Goal: Task Accomplishment & Management: Manage account settings

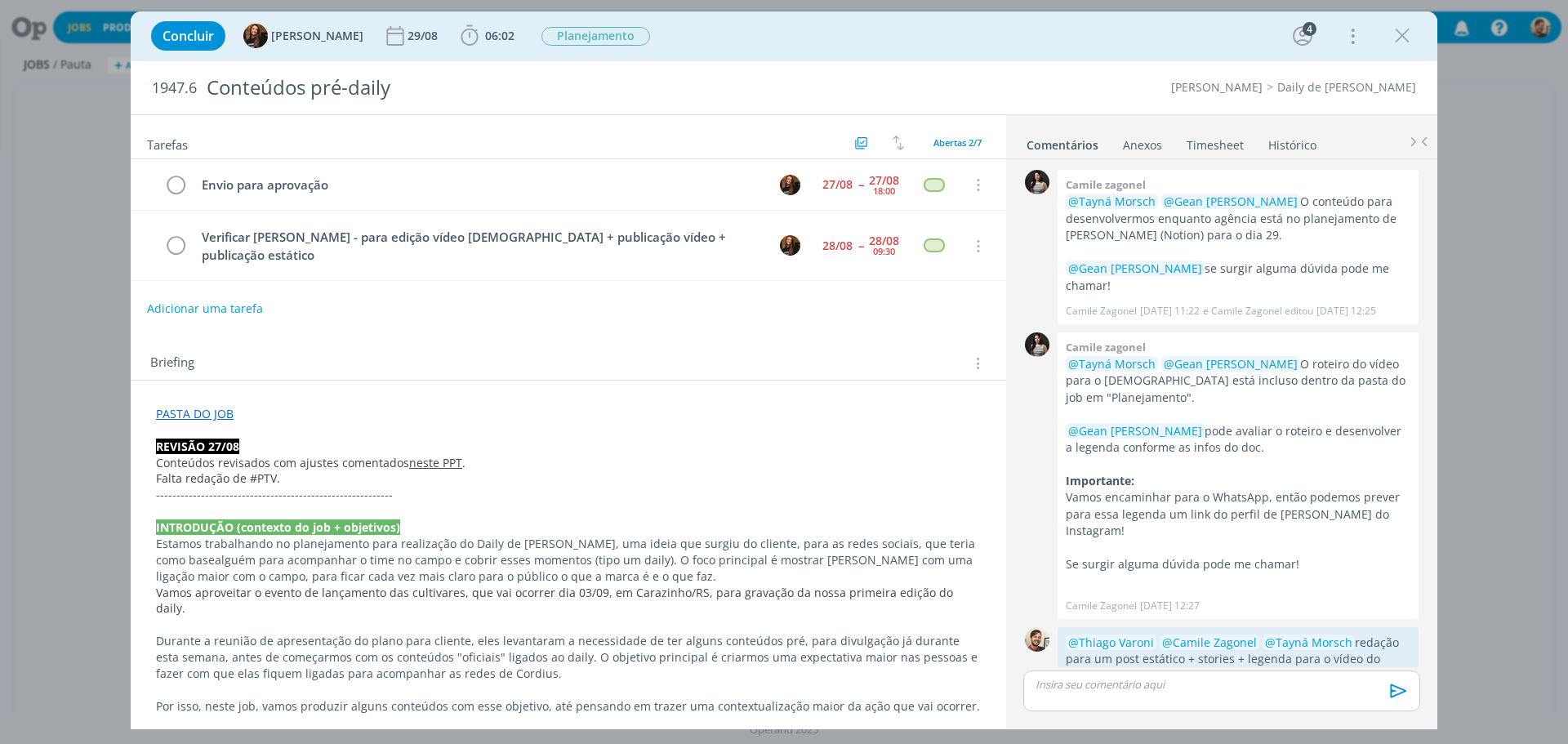
scroll to position [365, 0]
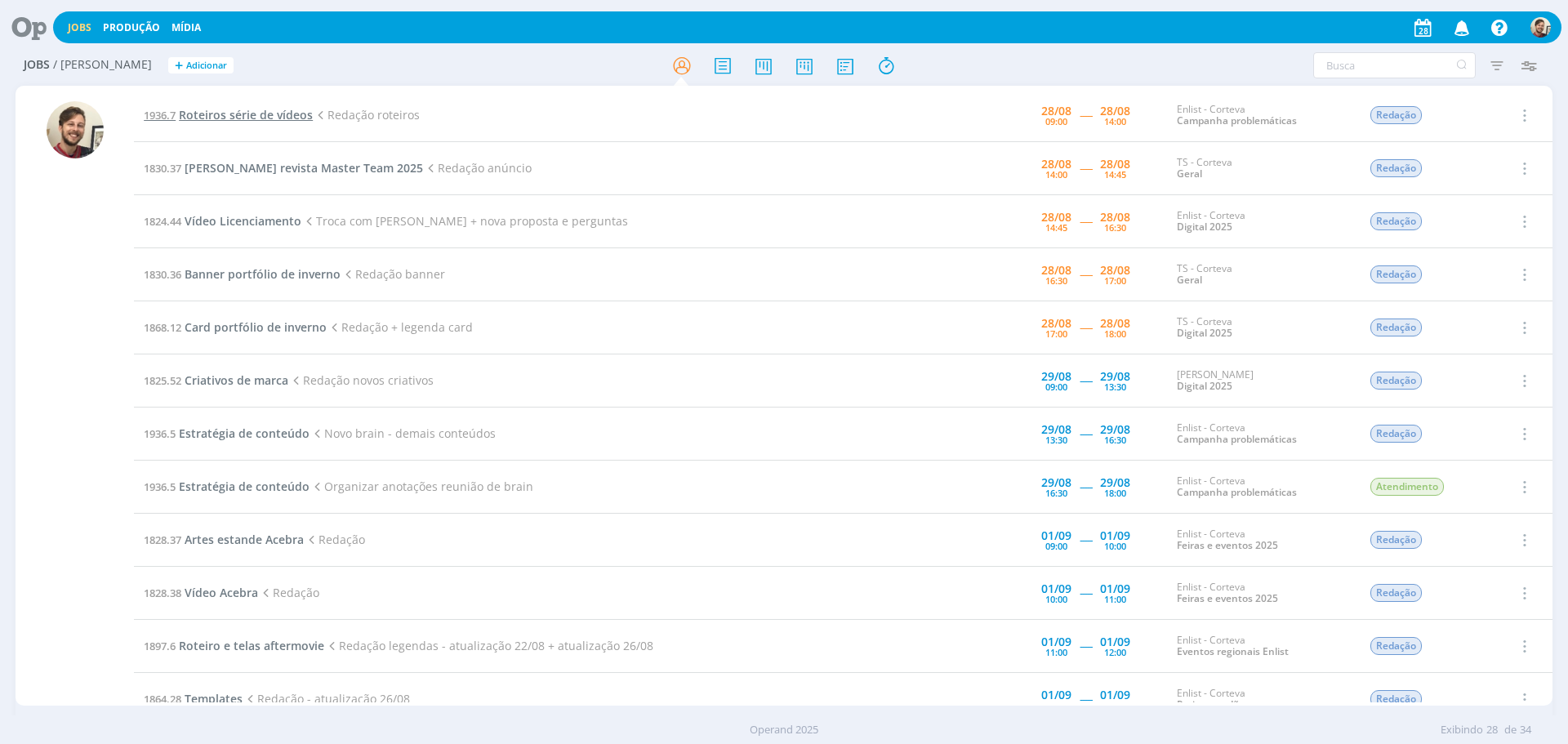
click at [259, 112] on span "Roteiros série de vídeos" at bounding box center [245, 115] width 134 height 15
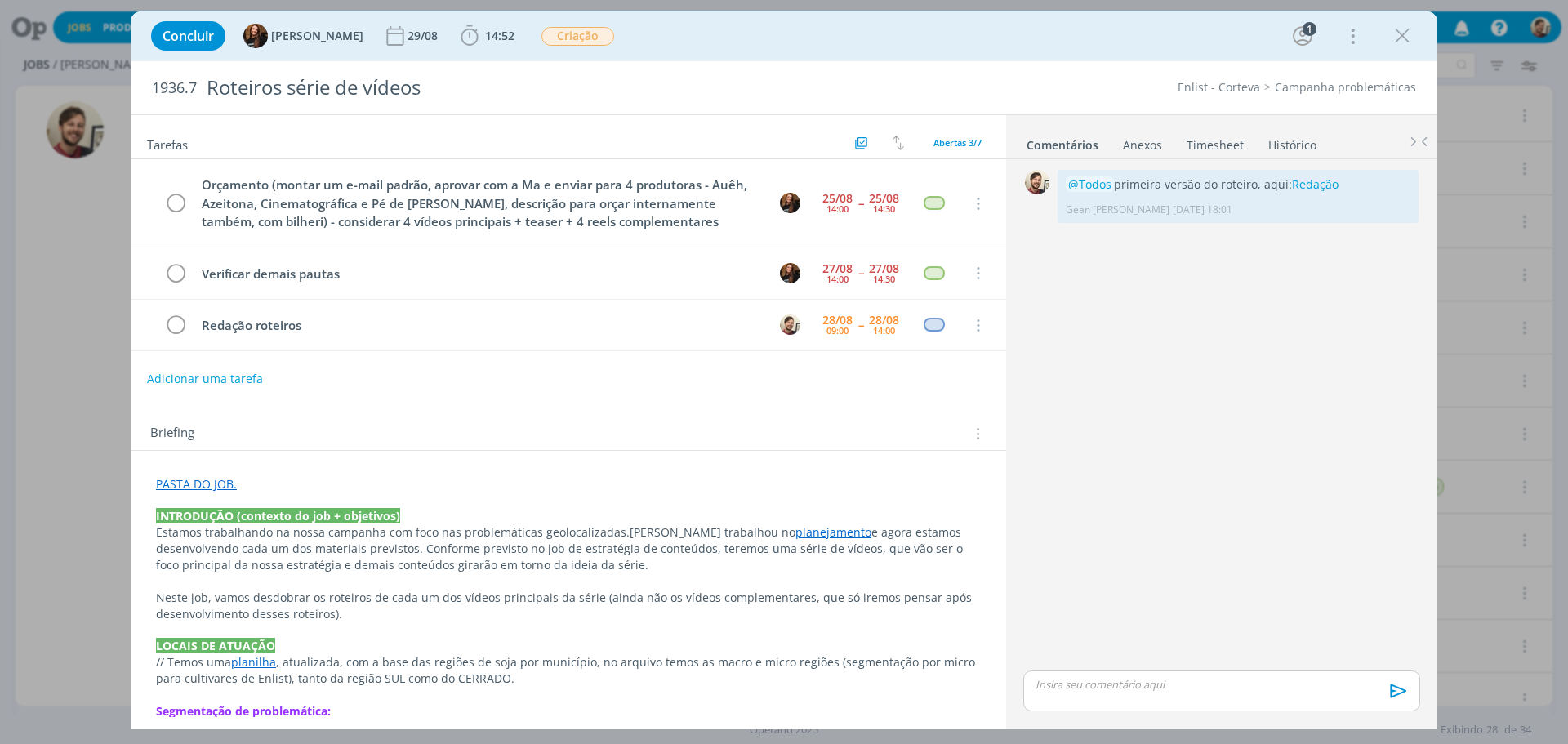
click at [200, 482] on link "PASTA DO JOB." at bounding box center [196, 484] width 81 height 15
click at [223, 510] on link "https://sobeae.sharepoint.com/:f:/s/SOBEAE/EsrW4Dk50XBFldf9eAeSwE0BsH-lYusZcGuG…" at bounding box center [262, 515] width 124 height 21
click at [1101, 692] on p "dialog" at bounding box center [1221, 683] width 371 height 14
click at [1385, 695] on icon "dialog" at bounding box center [1396, 696] width 25 height 25
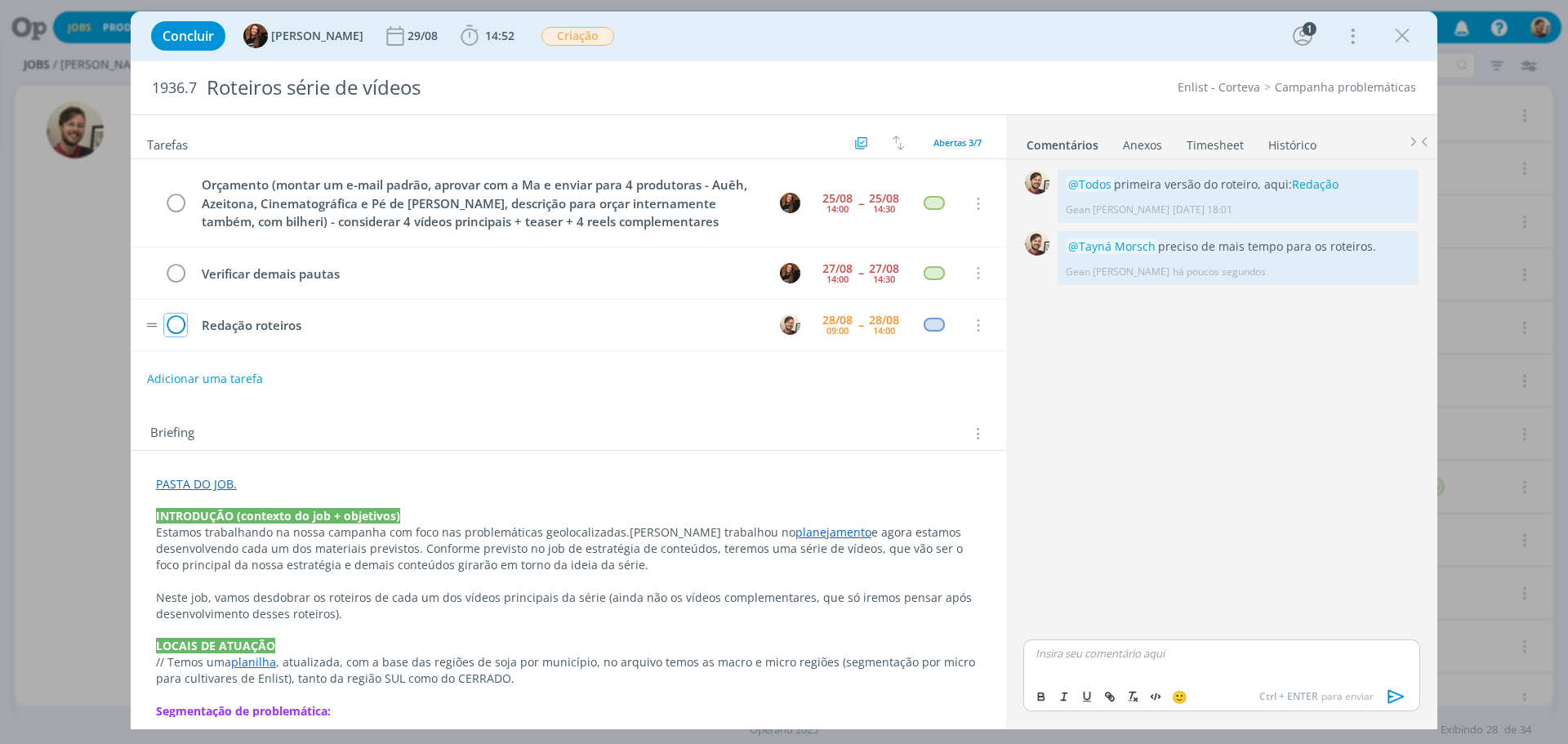
click at [176, 325] on icon "dialog" at bounding box center [176, 326] width 23 height 25
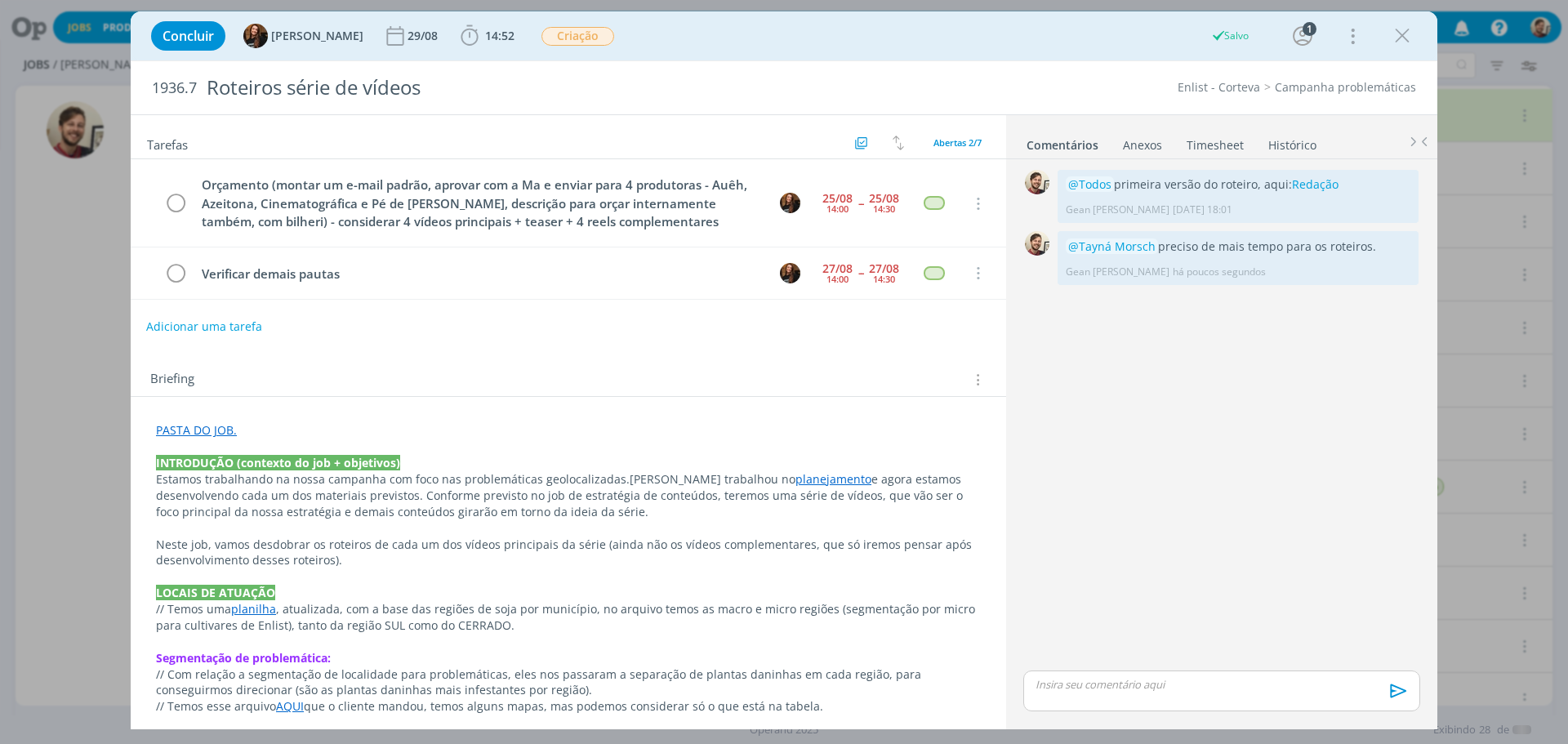
click at [220, 331] on button "Adicionar uma tarefa" at bounding box center [204, 326] width 116 height 28
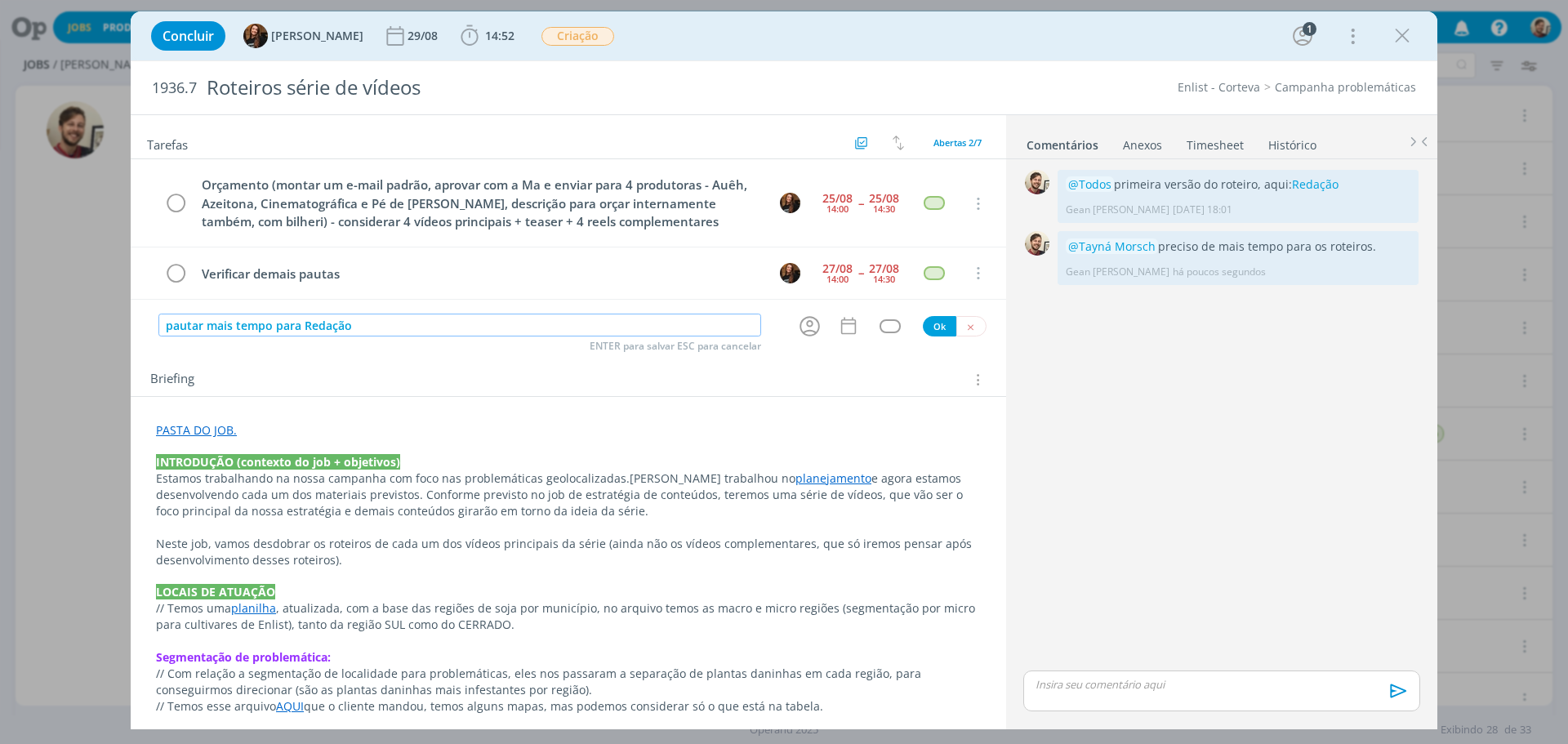
type input "pautar mais tempo para Redação"
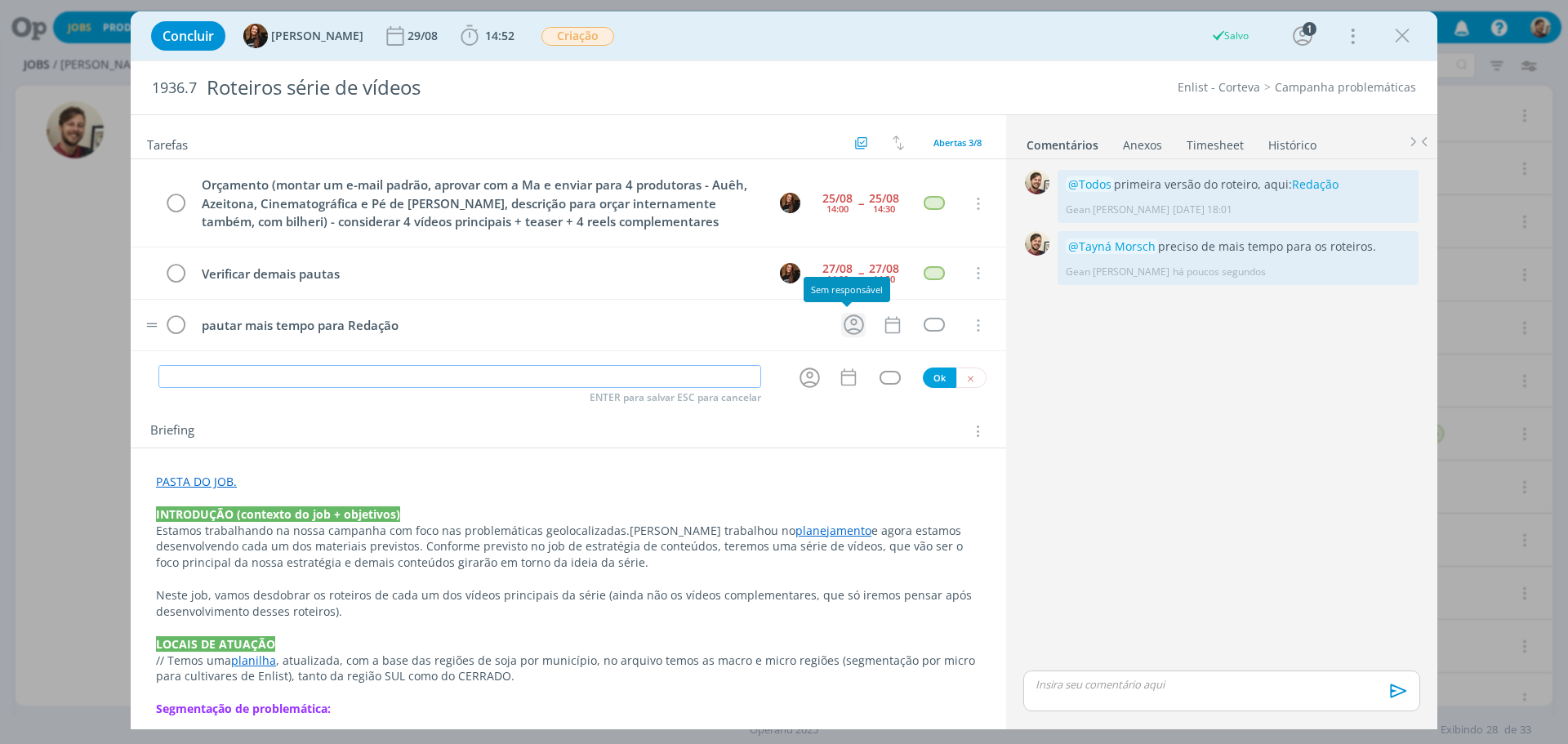
click at [843, 326] on icon "dialog" at bounding box center [854, 325] width 26 height 26
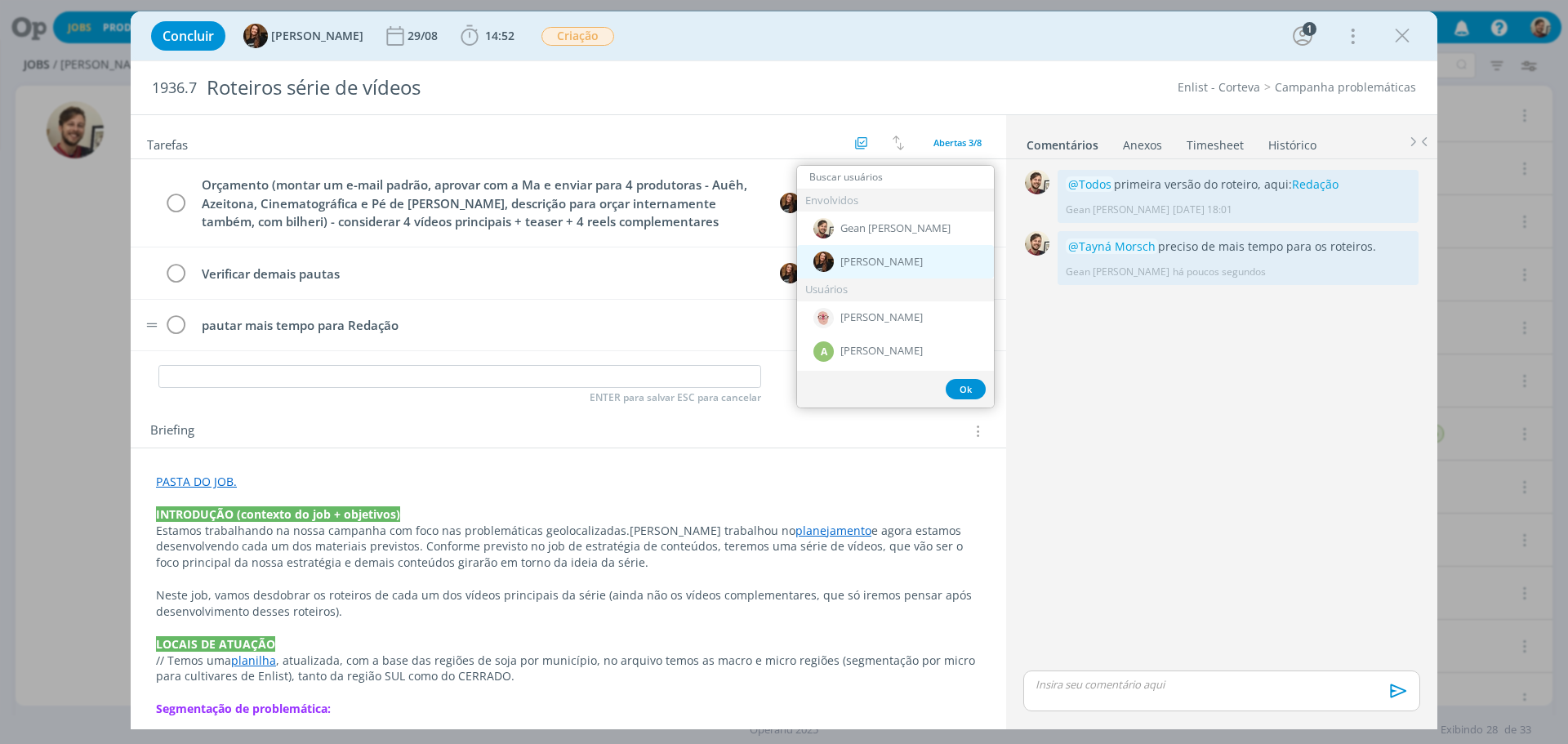
click at [893, 256] on span "[PERSON_NAME]" at bounding box center [881, 262] width 83 height 13
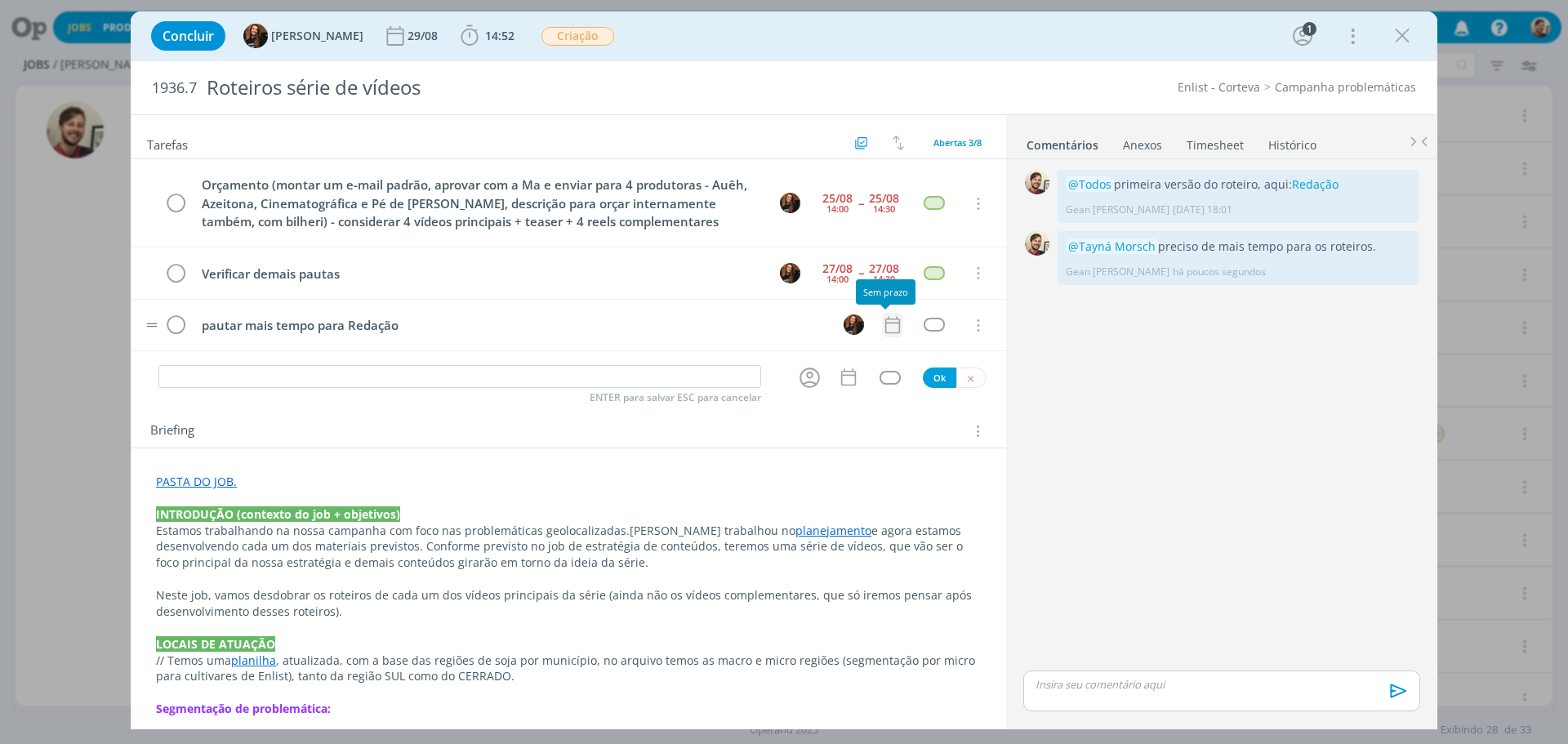
click at [882, 327] on icon "dialog" at bounding box center [892, 325] width 21 height 21
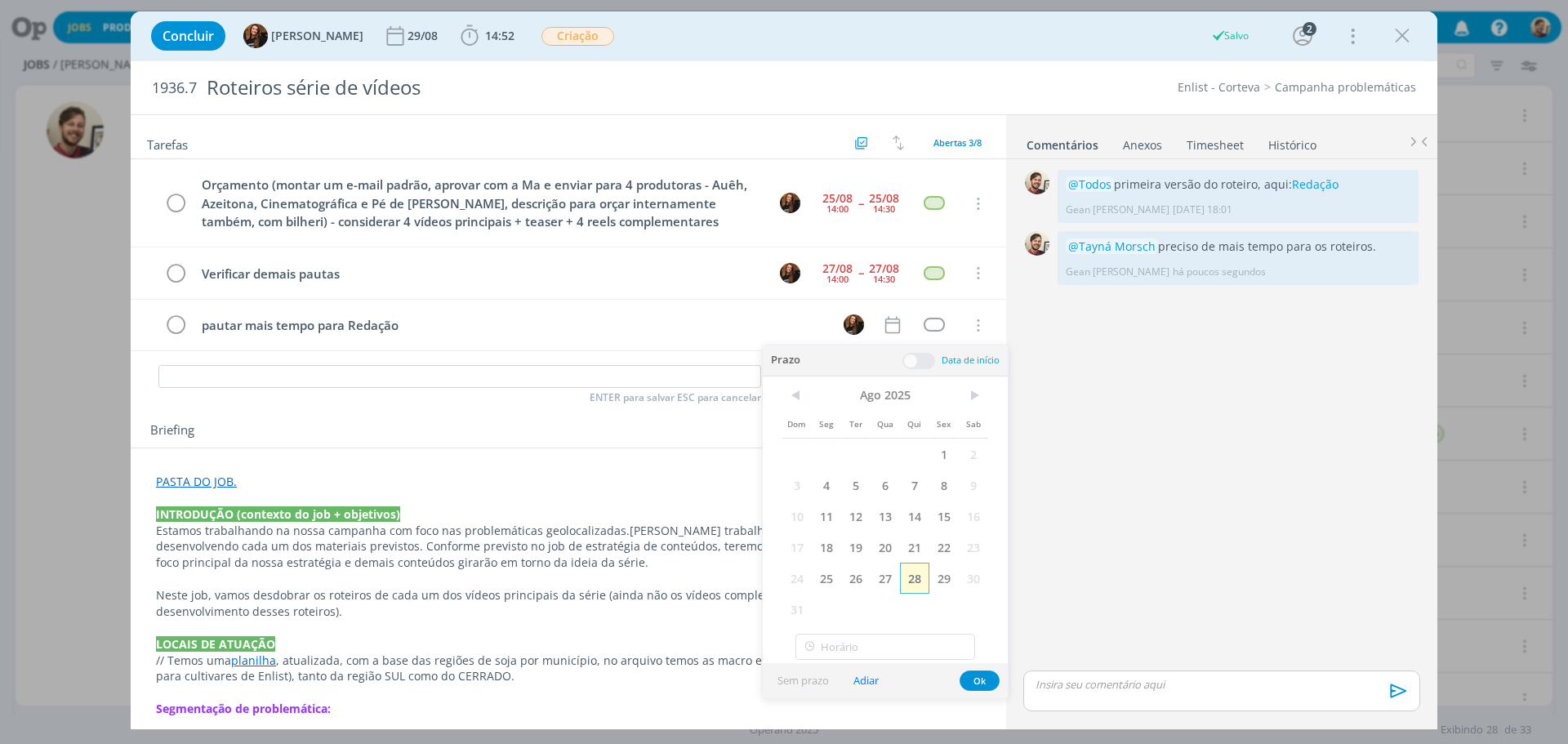
click at [914, 573] on span "28" at bounding box center [914, 578] width 29 height 31
click at [906, 640] on input "14:00" at bounding box center [885, 646] width 180 height 26
drag, startPoint x: 894, startPoint y: 645, endPoint x: 813, endPoint y: 645, distance: 81.0
click at [813, 645] on div "14:00" at bounding box center [885, 646] width 180 height 26
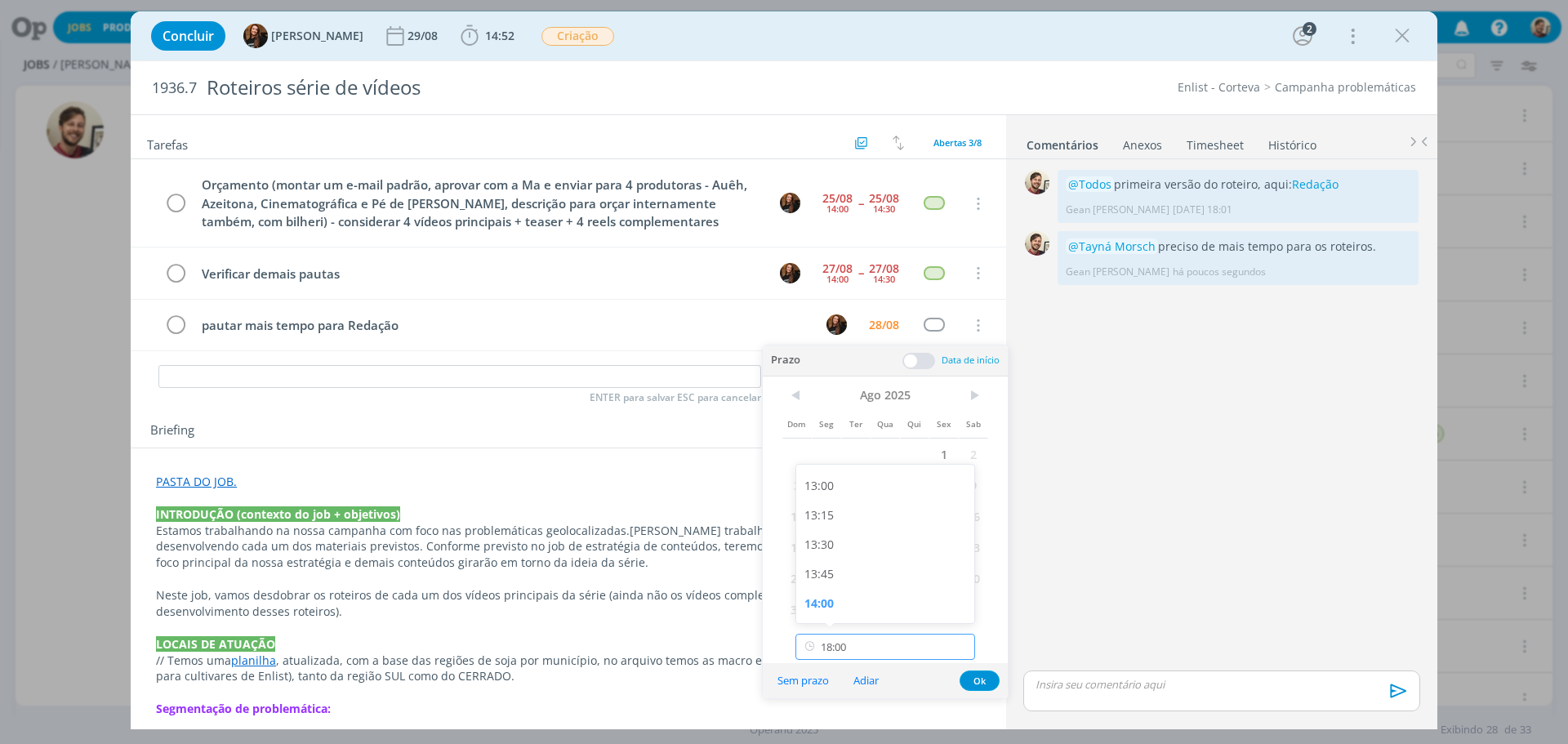
type input "18:00"
click at [991, 684] on button "Ok" at bounding box center [979, 681] width 40 height 20
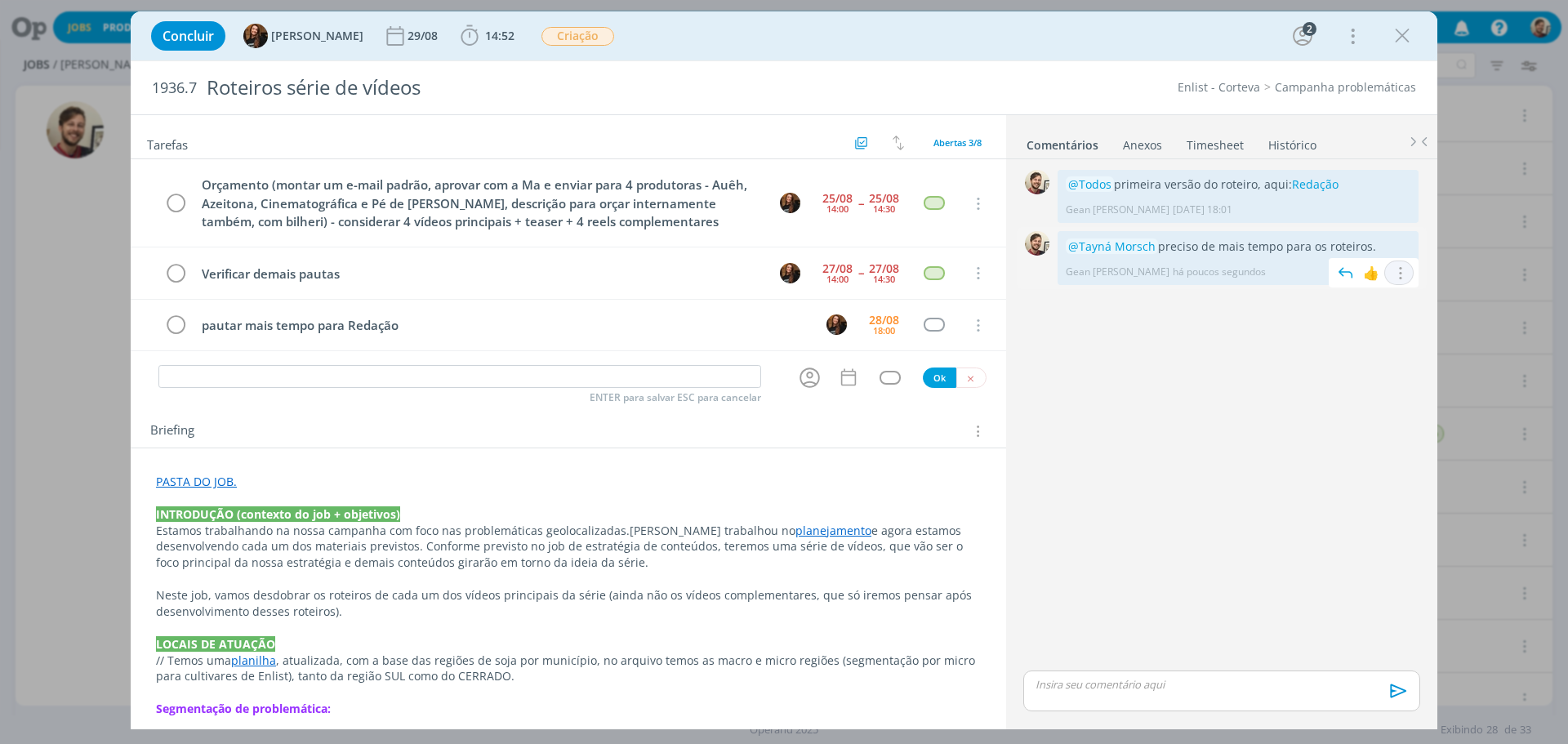
click at [1402, 271] on icon "dialog" at bounding box center [1398, 273] width 18 height 15
click at [1373, 300] on link "Editar" at bounding box center [1342, 297] width 129 height 26
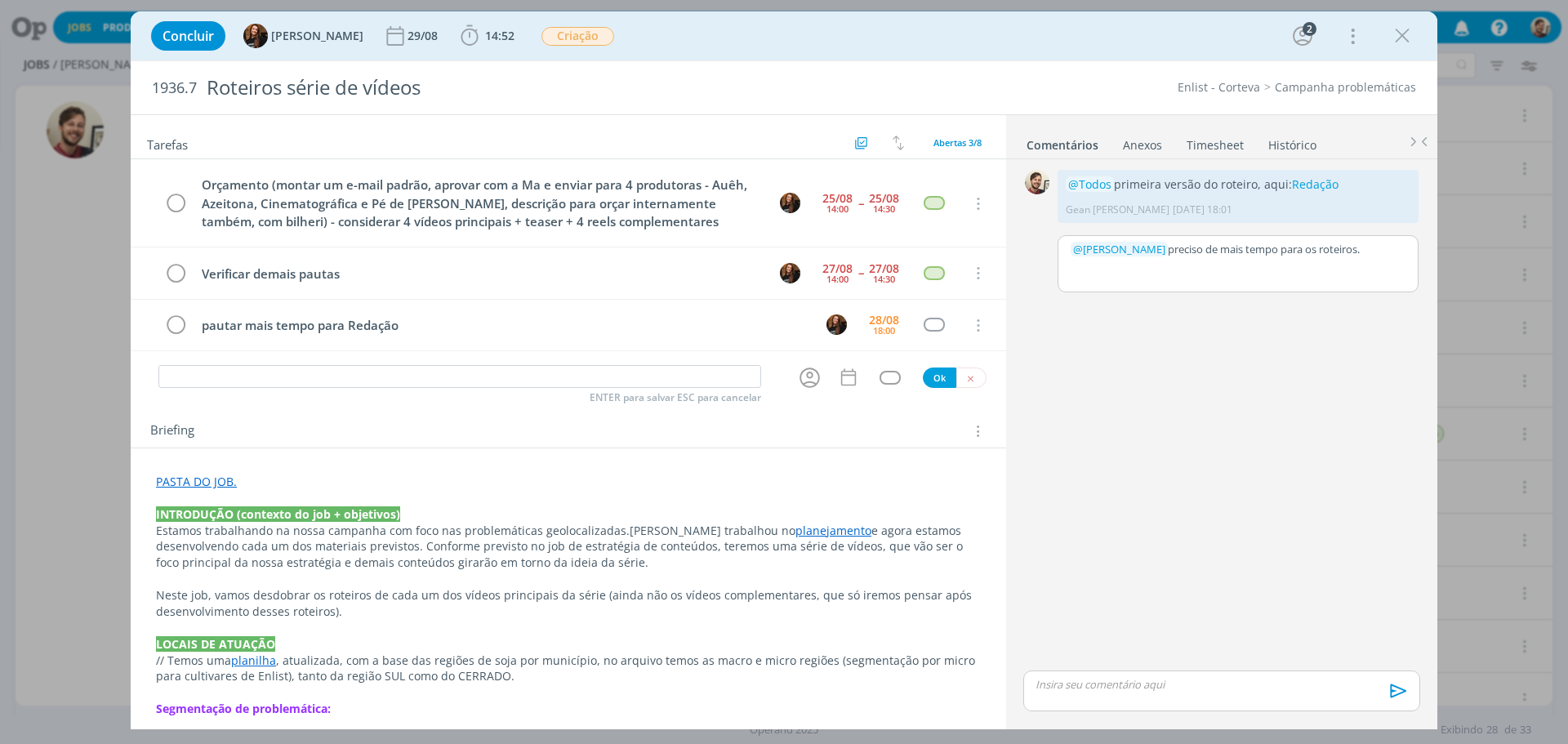
click at [1375, 253] on p "﻿ @ Tayná Morsch ﻿ preciso de mais tempo para os roteiros." at bounding box center [1237, 249] width 335 height 14
click at [1394, 316] on button "Salvar" at bounding box center [1392, 318] width 37 height 20
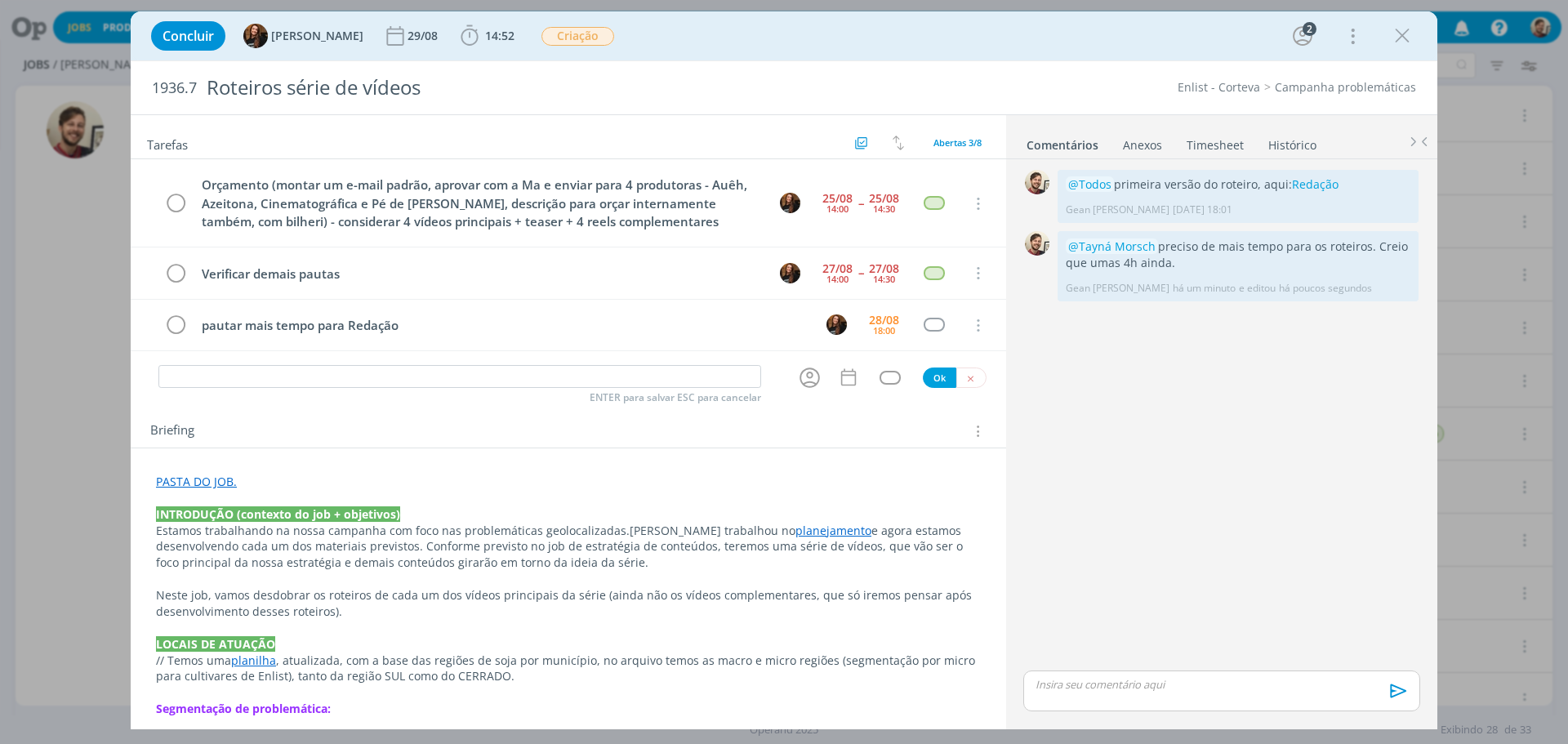
drag, startPoint x: 1410, startPoint y: 36, endPoint x: 637, endPoint y: 176, distance: 785.6
click at [1410, 36] on icon "dialog" at bounding box center [1402, 36] width 25 height 25
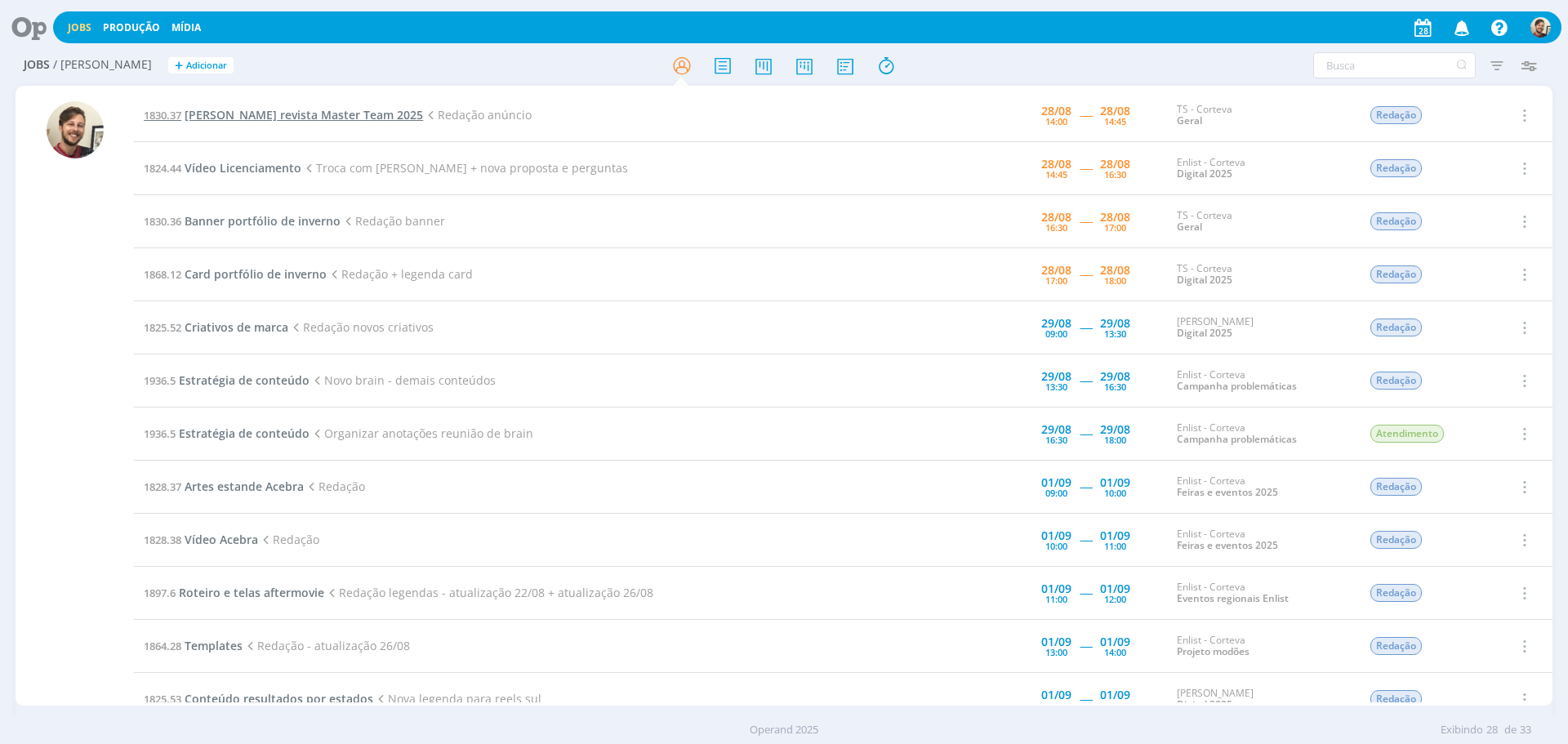
click at [352, 110] on span "Anúncio Dermacor revista Master Team 2025" at bounding box center [304, 115] width 239 height 15
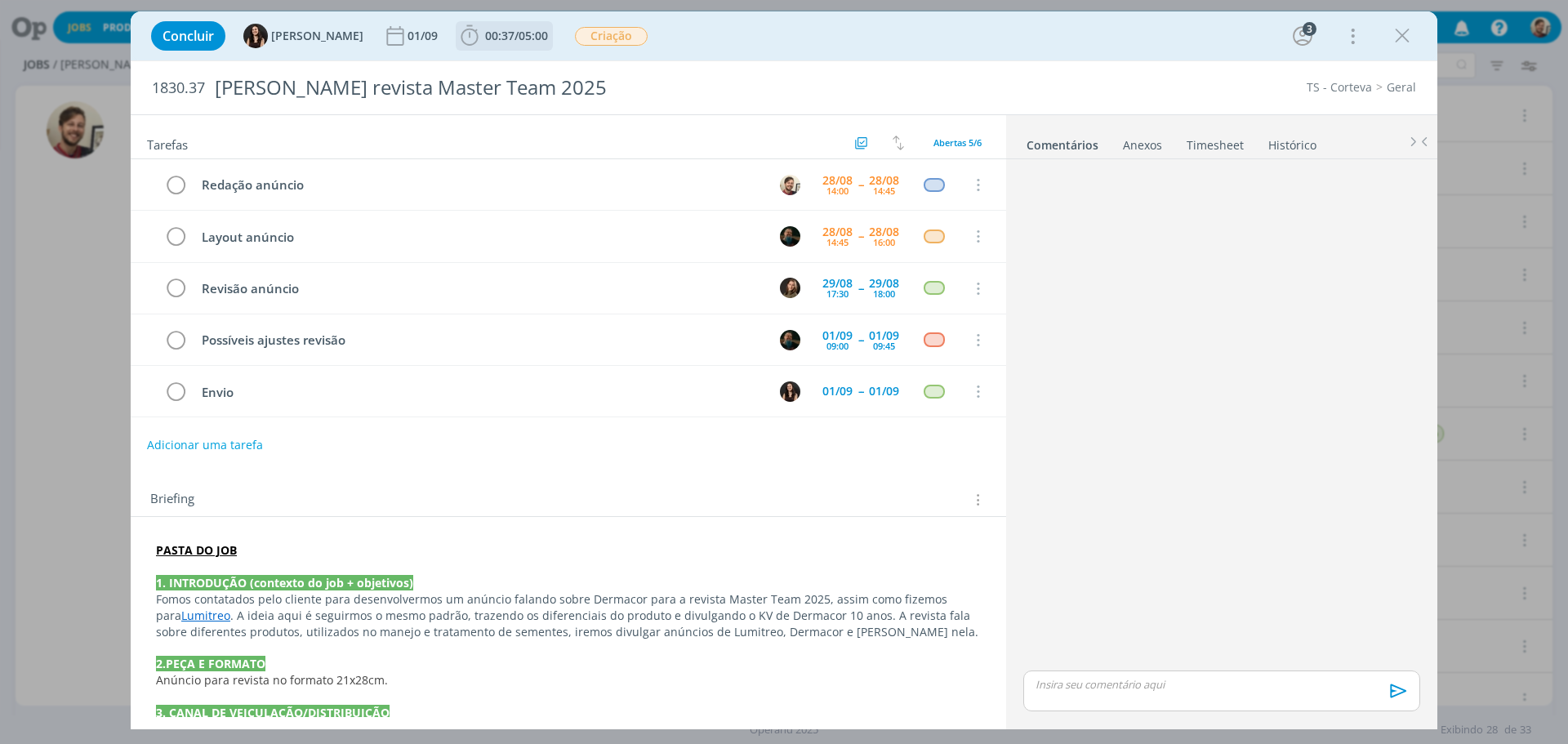
click at [515, 36] on span "/" at bounding box center [516, 36] width 4 height 15
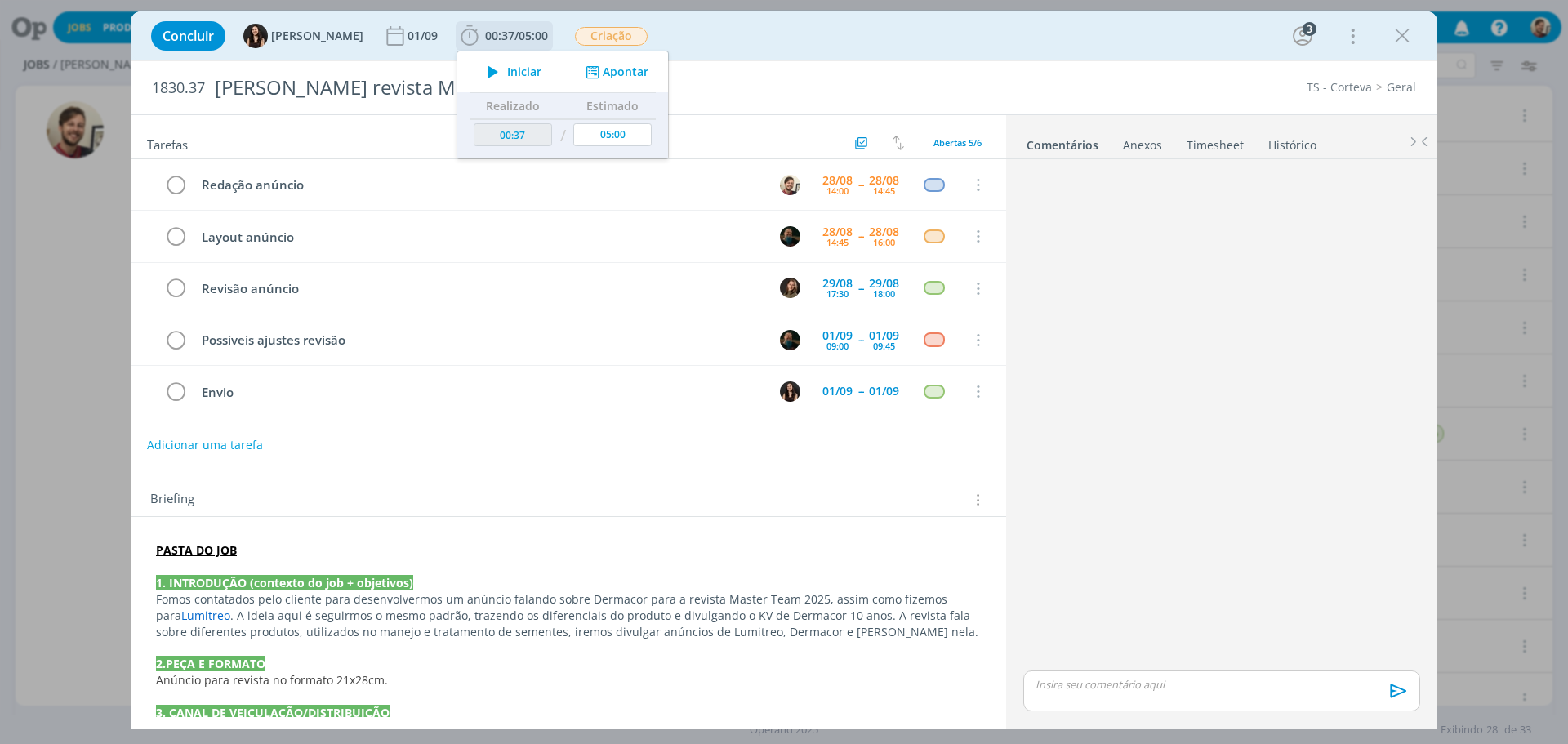
click at [507, 66] on span "Iniciar" at bounding box center [524, 72] width 34 height 11
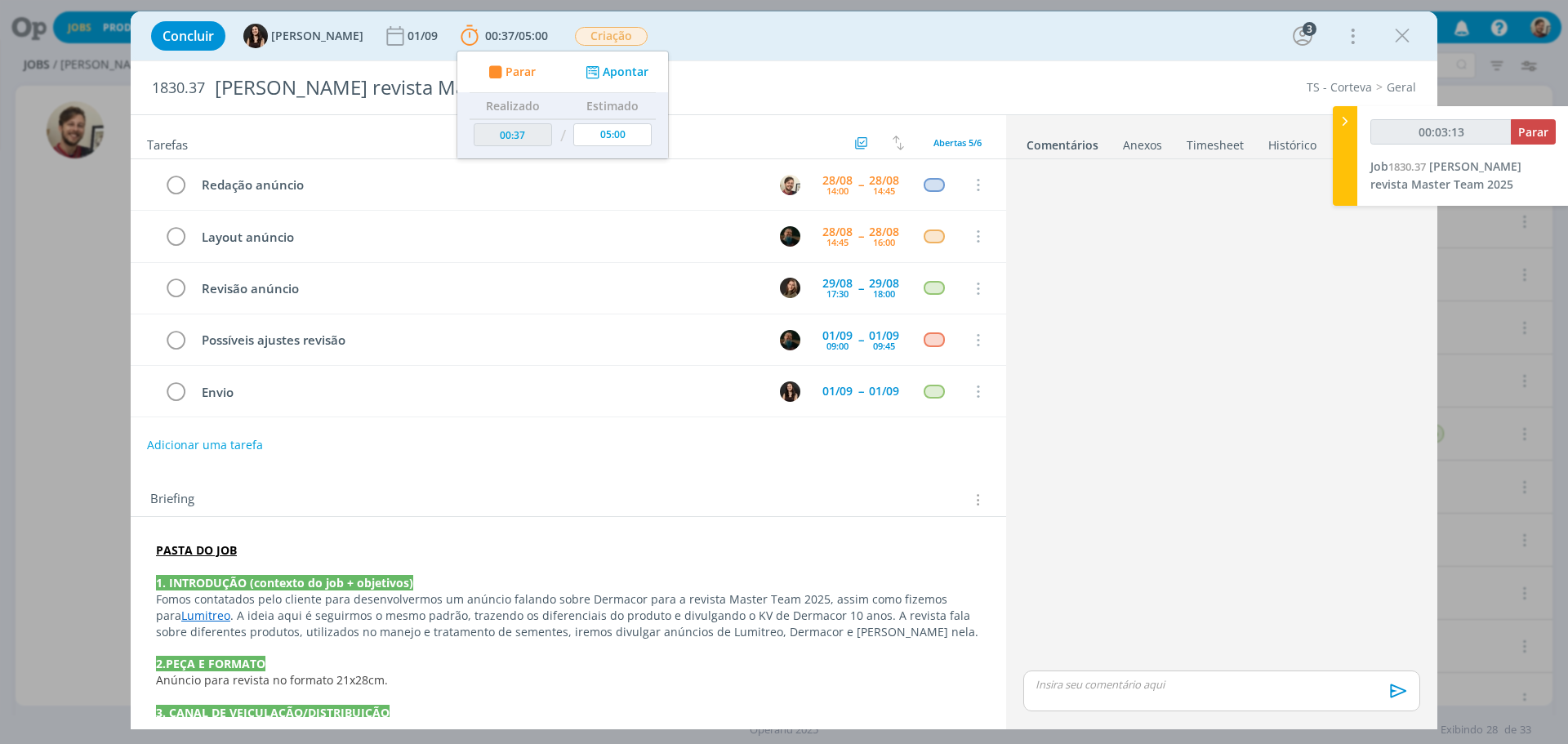
click at [724, 466] on div "Tarefas Usar Job de template Ordenar por: Prazo crescente Prazo decrescente Ord…" at bounding box center [568, 416] width 875 height 602
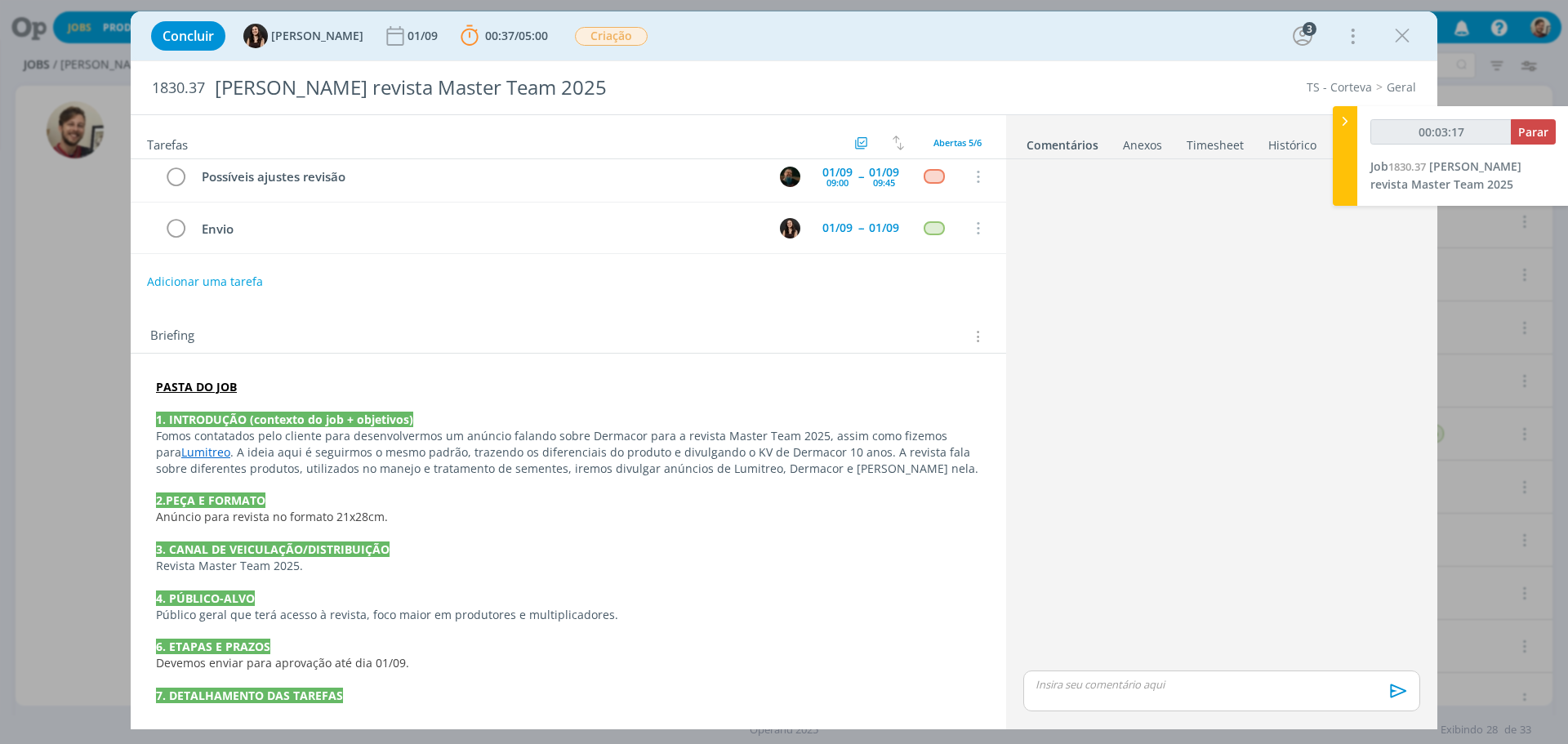
scroll to position [245, 0]
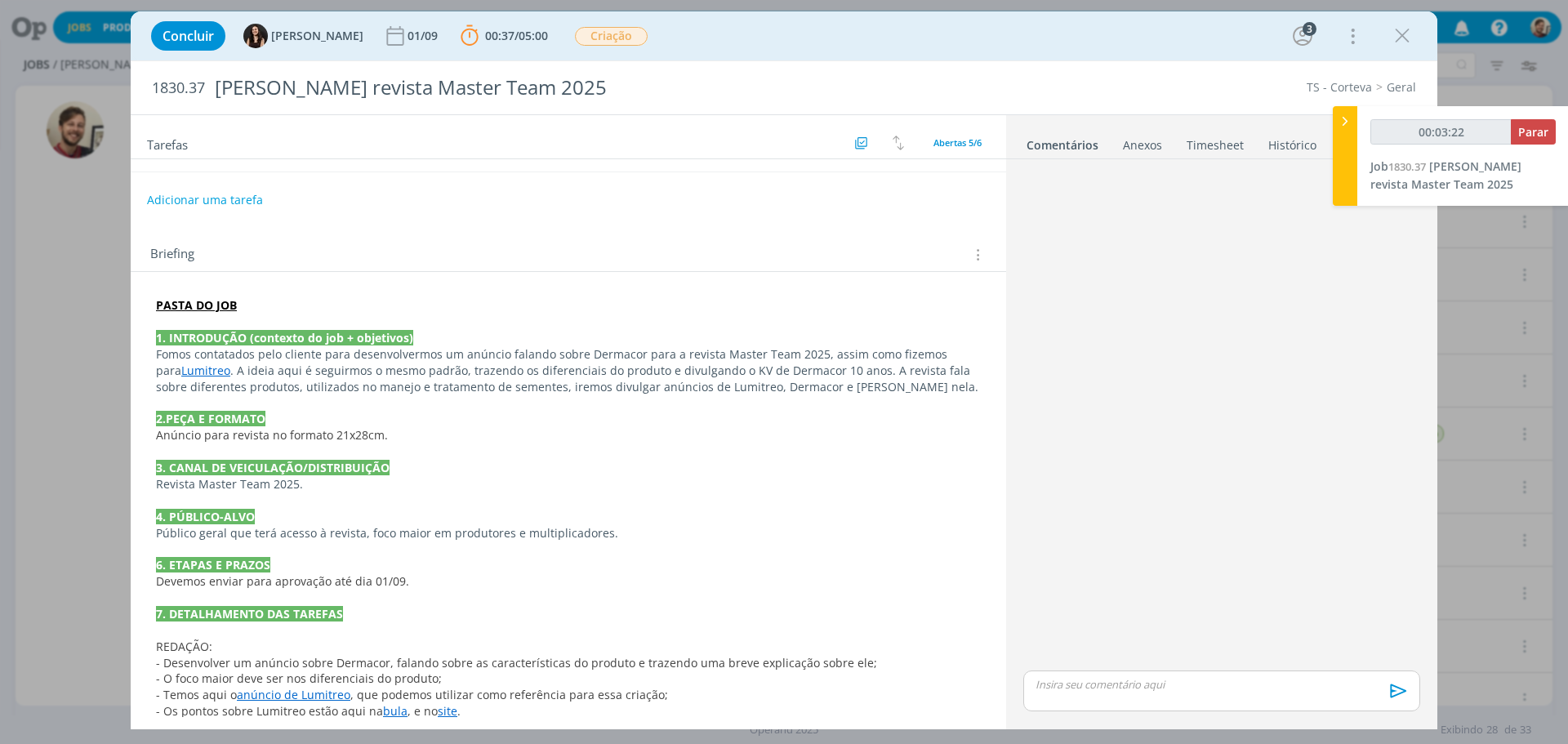
click at [230, 362] on link "Lumitreo" at bounding box center [205, 370] width 49 height 15
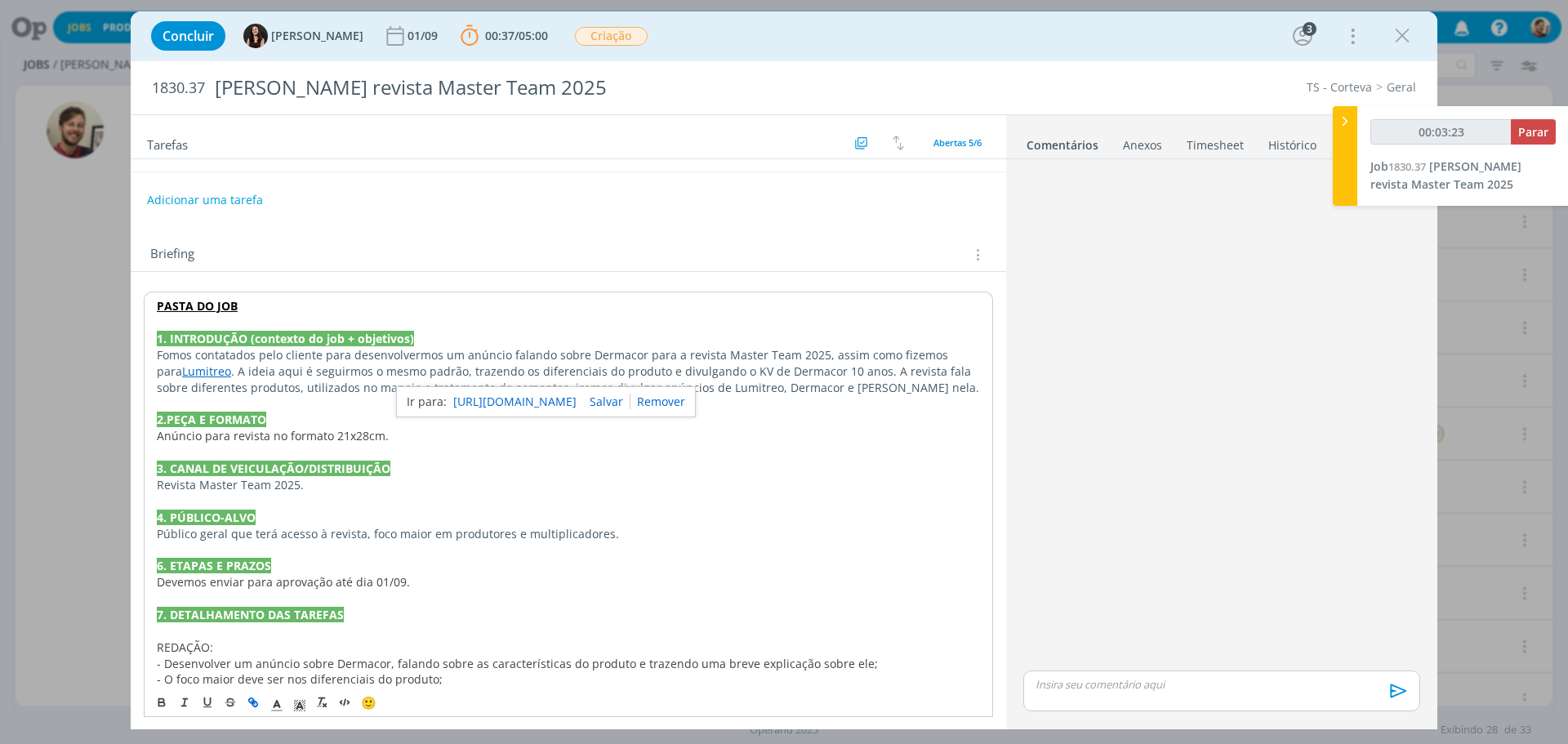
click at [551, 397] on link "https://app4.operand.com.br/jobs/14365" at bounding box center [515, 401] width 124 height 21
click at [323, 370] on p "Fomos contatados pelo cliente para desenvolvermos um anúncio falando sobre Derm…" at bounding box center [568, 371] width 823 height 49
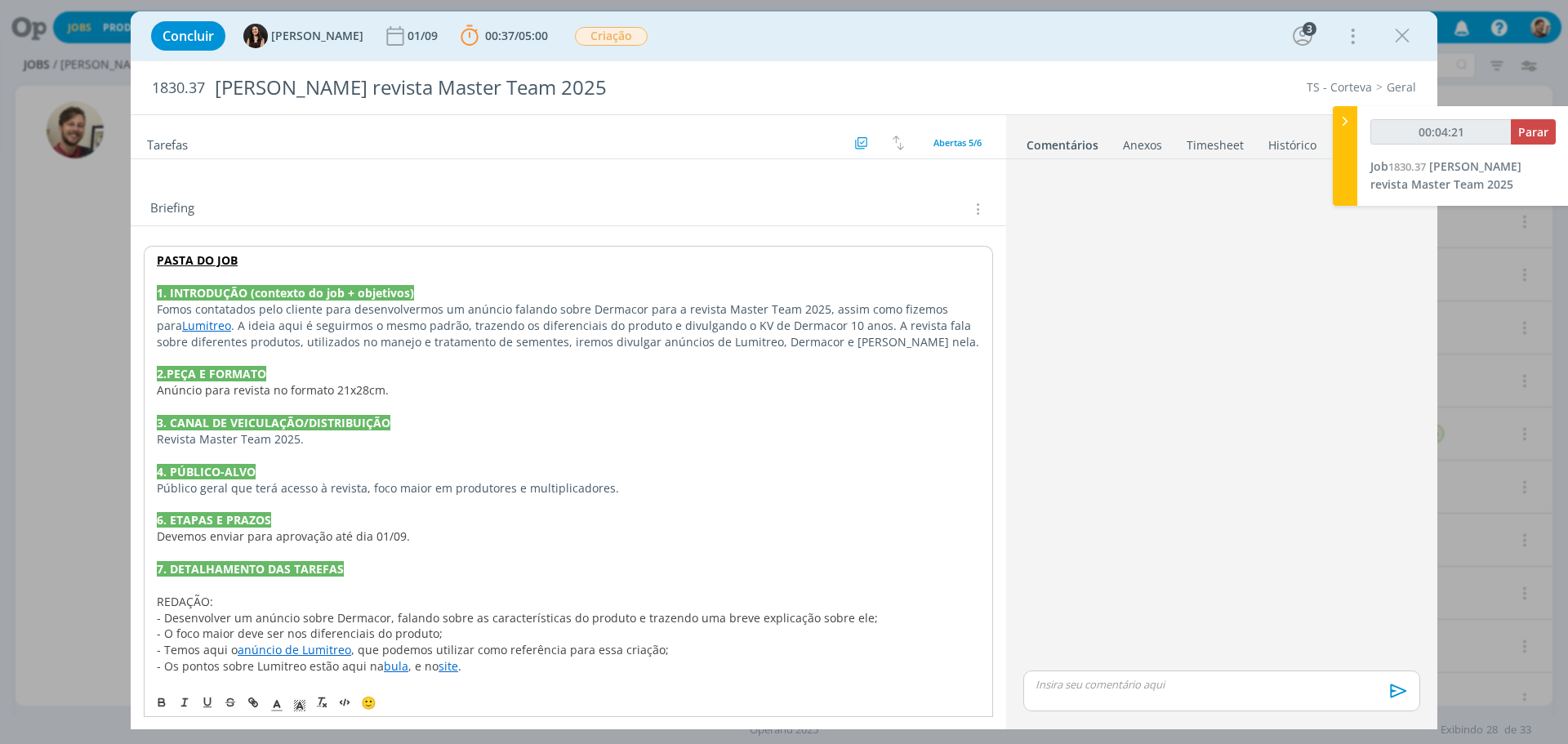
scroll to position [372, 0]
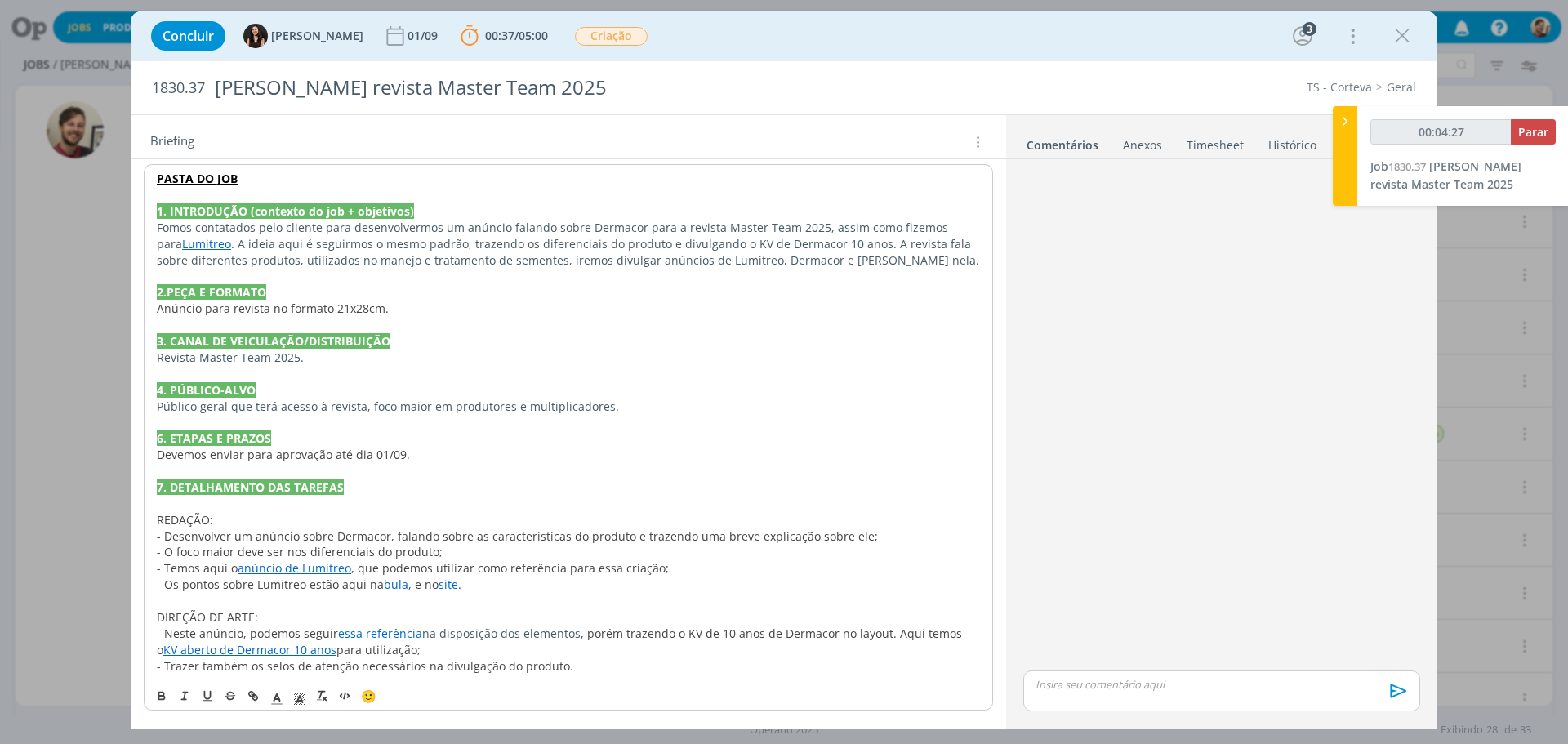
click at [393, 586] on link "bula" at bounding box center [395, 584] width 25 height 15
click at [390, 617] on link "https://sobeae.sharepoint.com/:b:/s/SOBEAE/ESiBR-a_EvtLvAOL7A1t06sBDPOwHuTp6xfM…" at bounding box center [343, 615] width 124 height 21
click at [453, 572] on span ", que podemos utilizar como referência para essa criação;" at bounding box center [510, 568] width 318 height 15
click at [451, 584] on link "site" at bounding box center [447, 584] width 20 height 15
click at [451, 612] on link "https://www.corteva.com.br/produtos-e-servicos/protecao-de-cultivos/dermacor.ht…" at bounding box center [395, 615] width 124 height 21
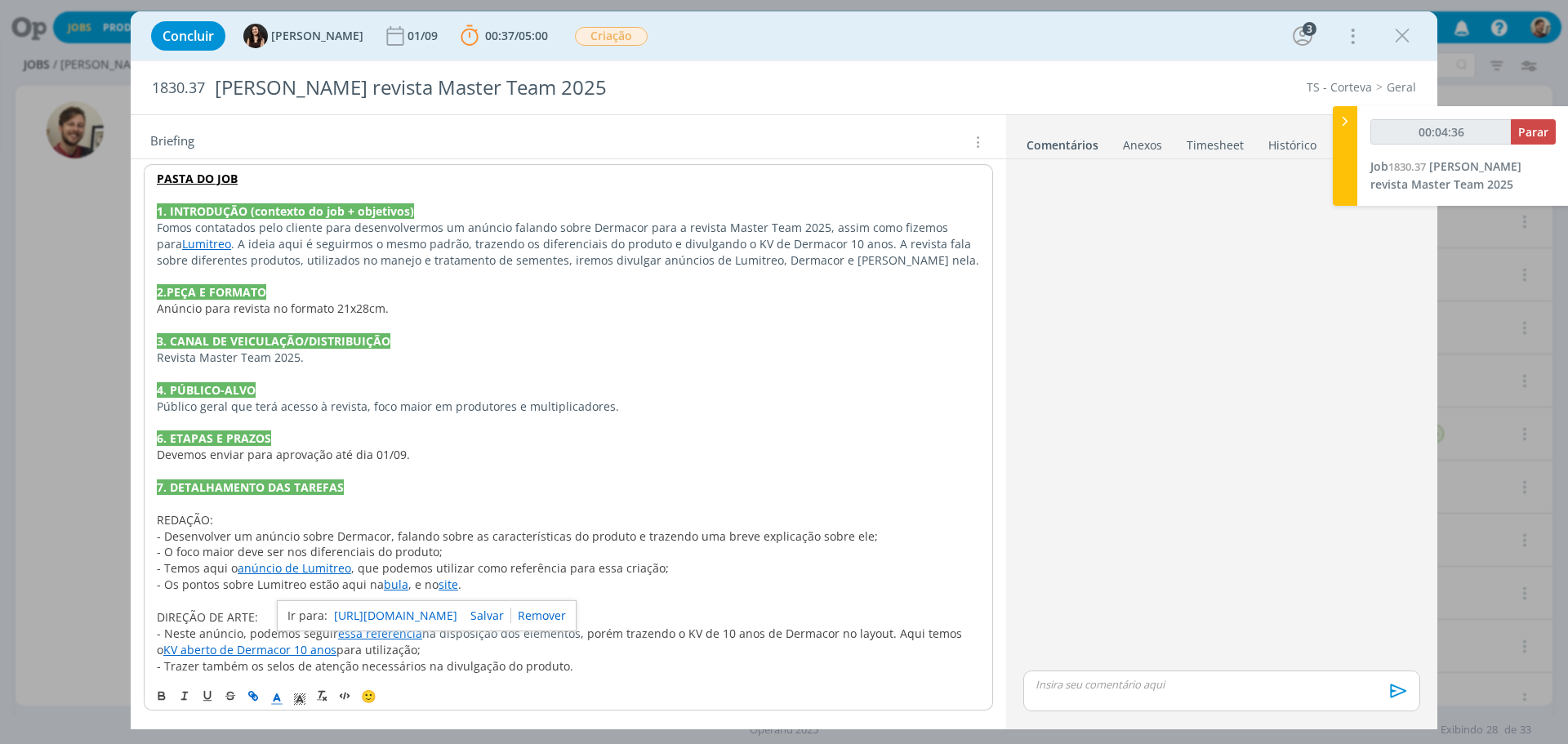
click at [266, 594] on p "dialog" at bounding box center [568, 601] width 823 height 16
click at [276, 585] on span "- Os pontos sobre Lumitreo estão aqui na" at bounding box center [270, 584] width 227 height 15
type input "00:04:38"
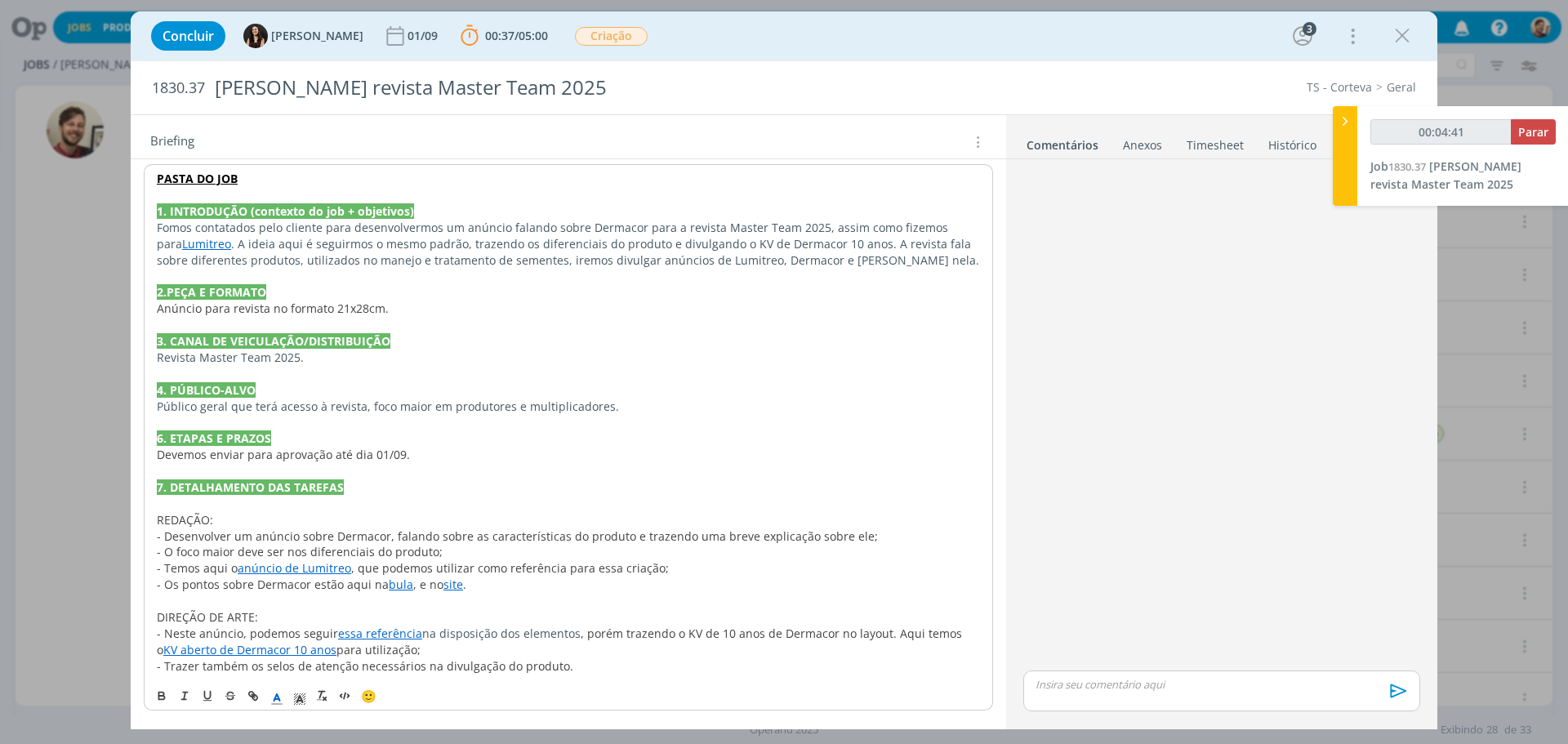
click at [472, 591] on p "- Os pontos sobre Dermacor estão aqui na bula , e no site ." at bounding box center [568, 584] width 823 height 16
click at [370, 637] on link "essa referência" at bounding box center [380, 633] width 84 height 15
click at [378, 603] on link "https://sobeae.sharepoint.com/:b:/s/SOBEAE/Ec2yOnAo9lVAkhmiBiY_avUBAoUUE5BBK8U9…" at bounding box center [325, 602] width 124 height 21
click at [602, 640] on span ", porém trazendo o KV de 10 anos de Dermacor no layout. Aqui temos o" at bounding box center [561, 641] width 809 height 32
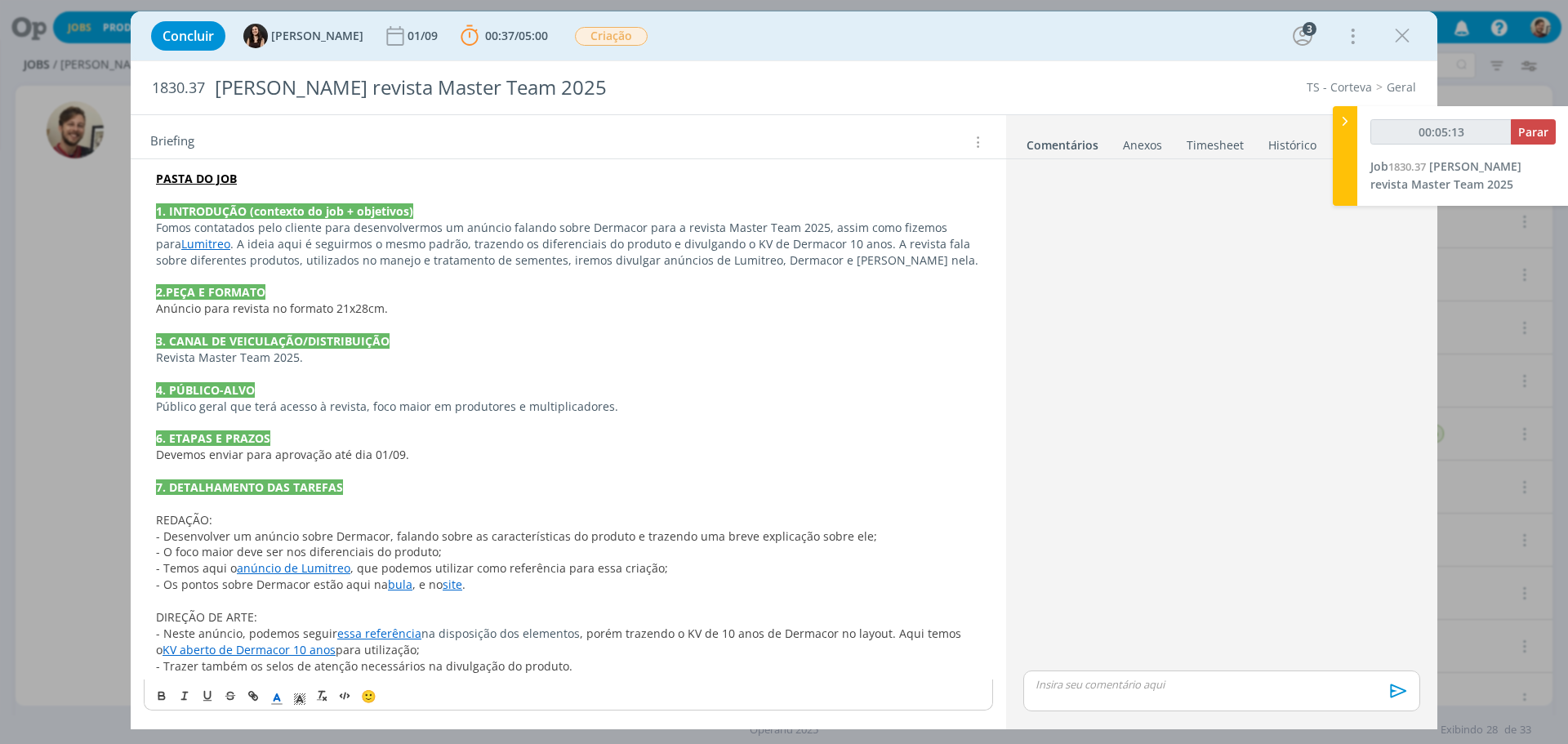
click at [293, 649] on link "KV aberto de Dermacor 10 anos" at bounding box center [249, 649] width 173 height 15
click at [517, 603] on link "https://sobeae.sharepoint.com/:f:/s/SOBEAE/EtaM9-pw01pNr872PvcaMk4BHX1XzBIi4BzI…" at bounding box center [515, 602] width 124 height 21
click at [461, 516] on p "REDAÇÃO:" at bounding box center [568, 520] width 825 height 16
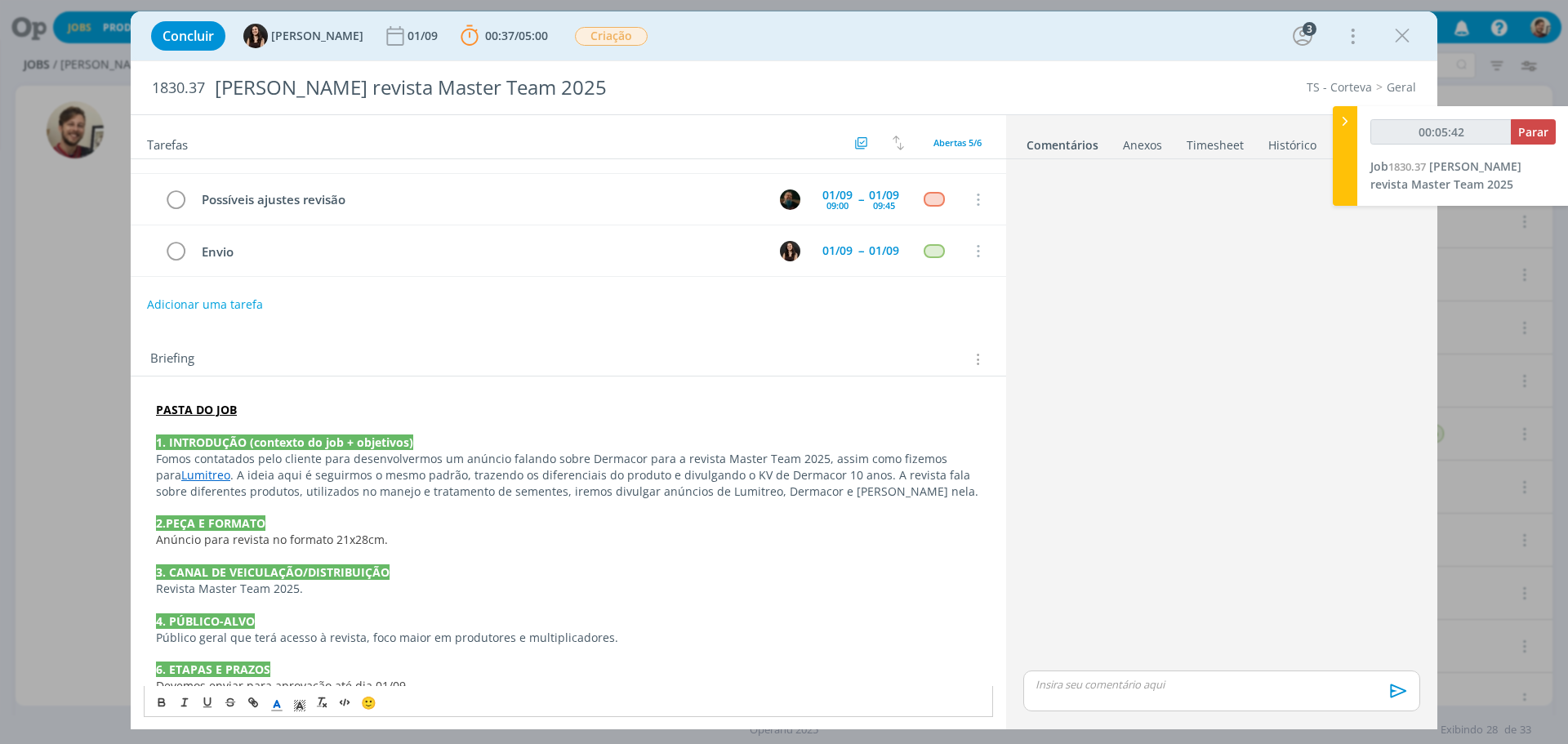
scroll to position [127, 0]
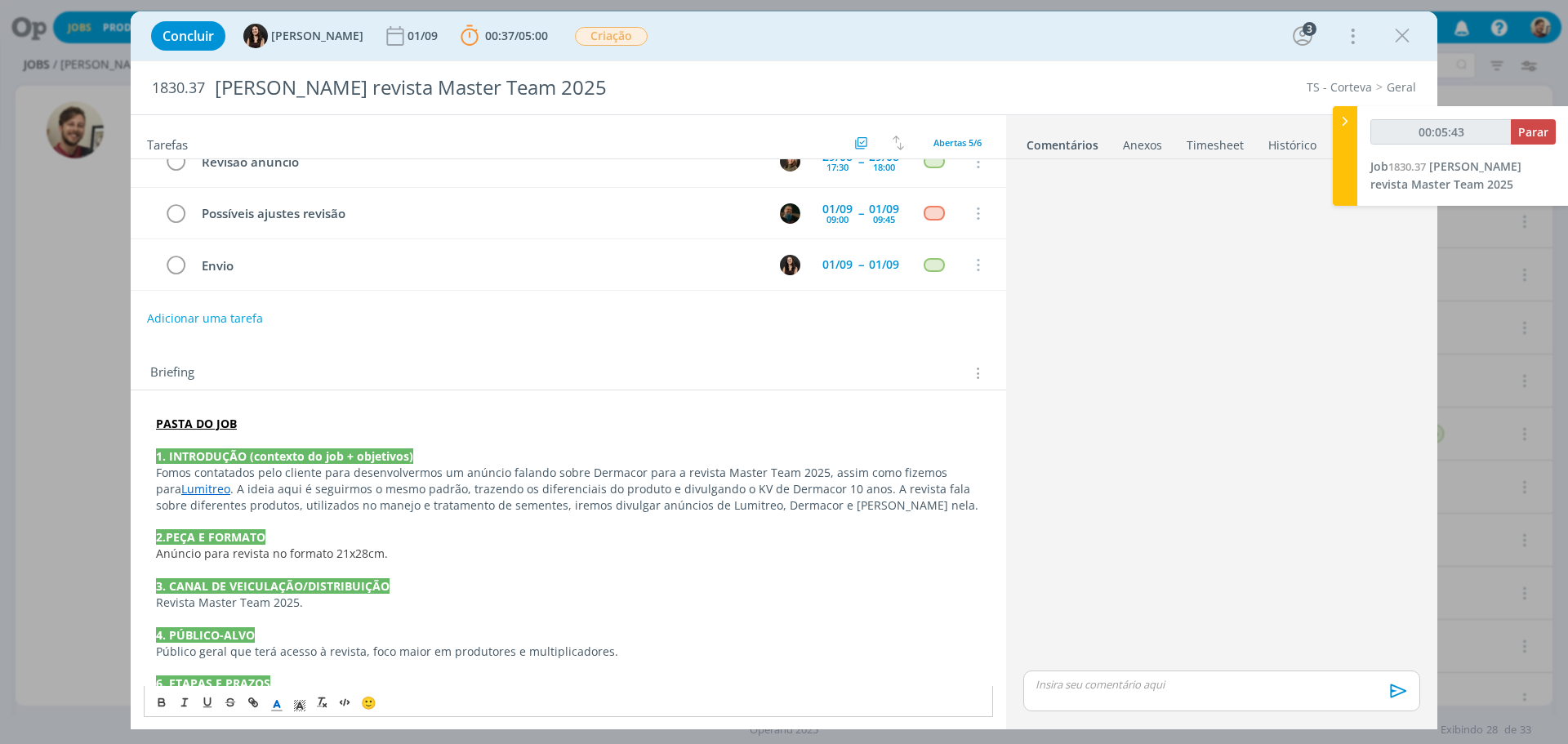
click at [199, 424] on strong "PASTA DO JOB" at bounding box center [196, 424] width 81 height 15
click at [232, 454] on link "https://sobeae.sharepoint.com/:f:/s/SOBEAE/EjzB9Pyvi-pAhAR2eZbViocB0PEDlT_yYRp4…" at bounding box center [262, 454] width 124 height 21
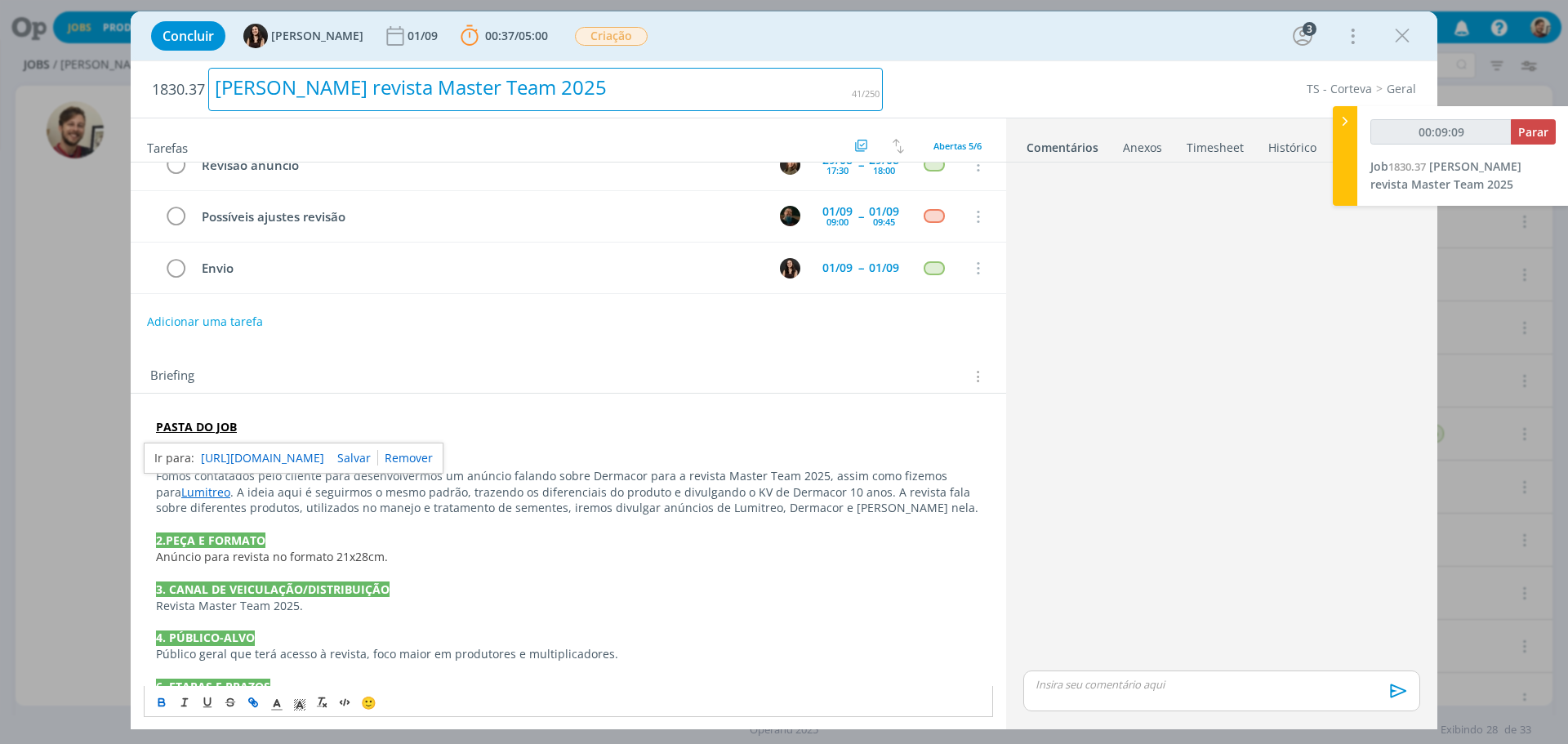
click at [312, 100] on div "Anúncio Dermacor revista Master Team 2025" at bounding box center [545, 89] width 674 height 43
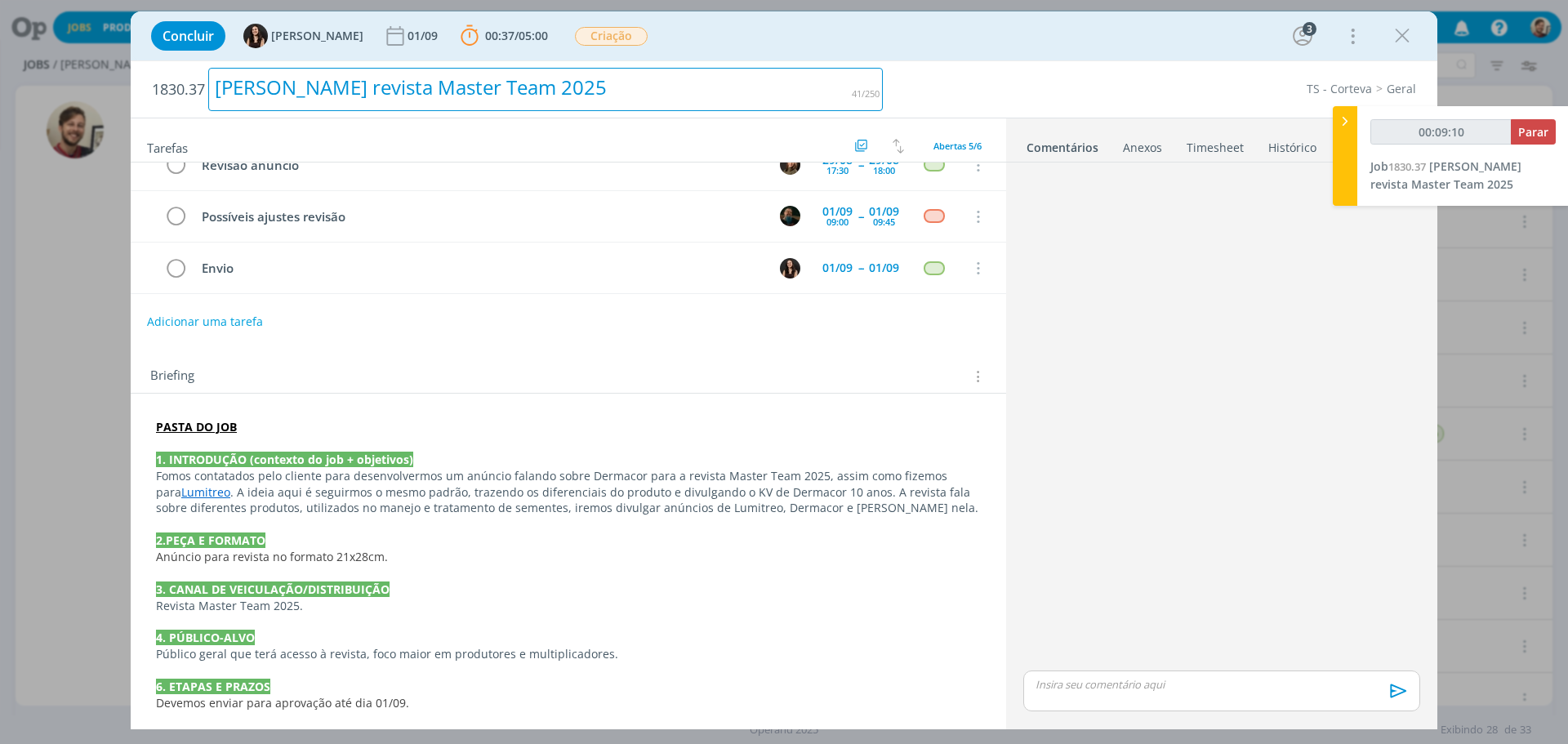
drag, startPoint x: 638, startPoint y: 81, endPoint x: 166, endPoint y: 81, distance: 472.0
click at [166, 81] on h2 "1830.37 Anúncio Dermacor revista Master Team 2025" at bounding box center [516, 89] width 730 height 56
copy div "Anúncio Dermacor revista Master Team 2025"
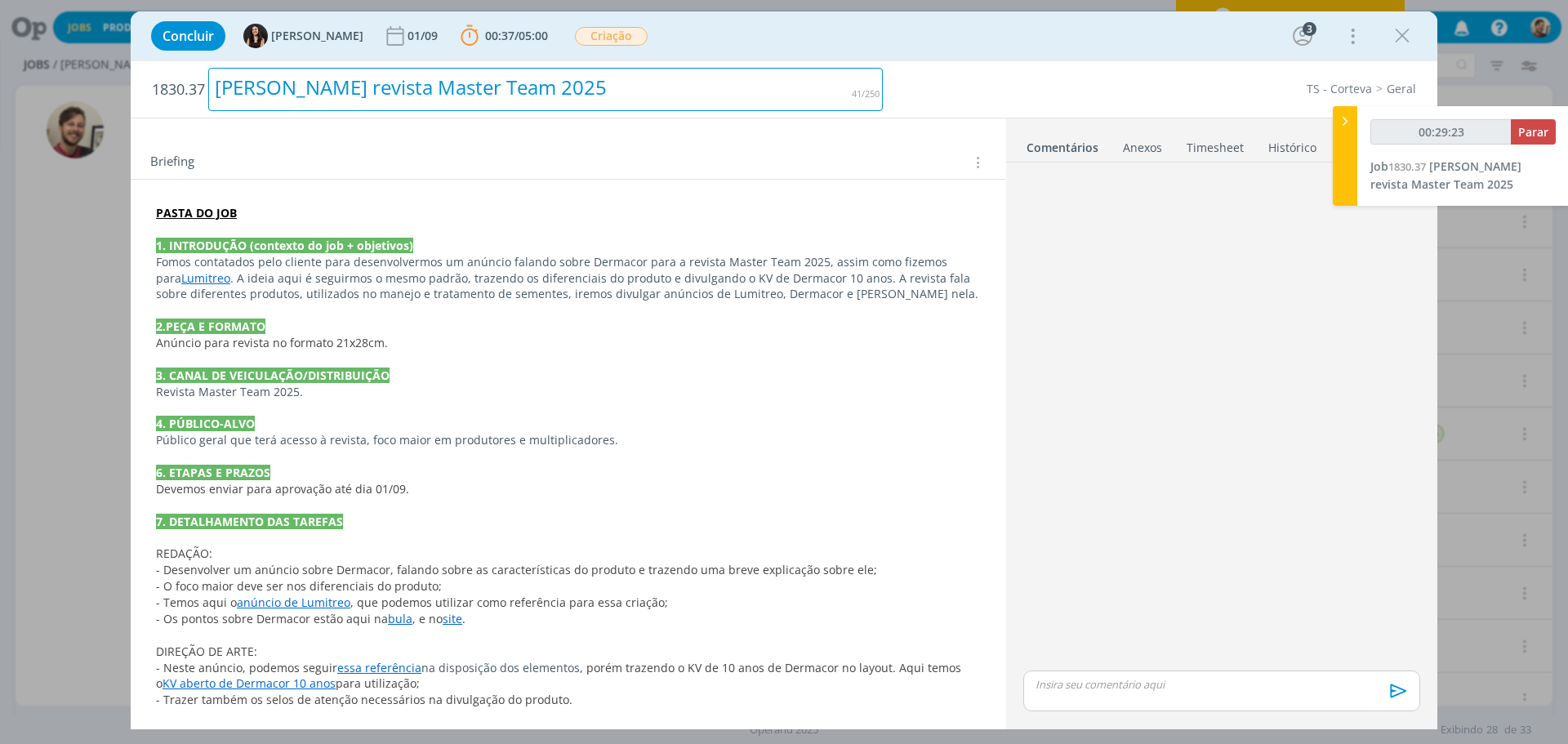
scroll to position [343, 0]
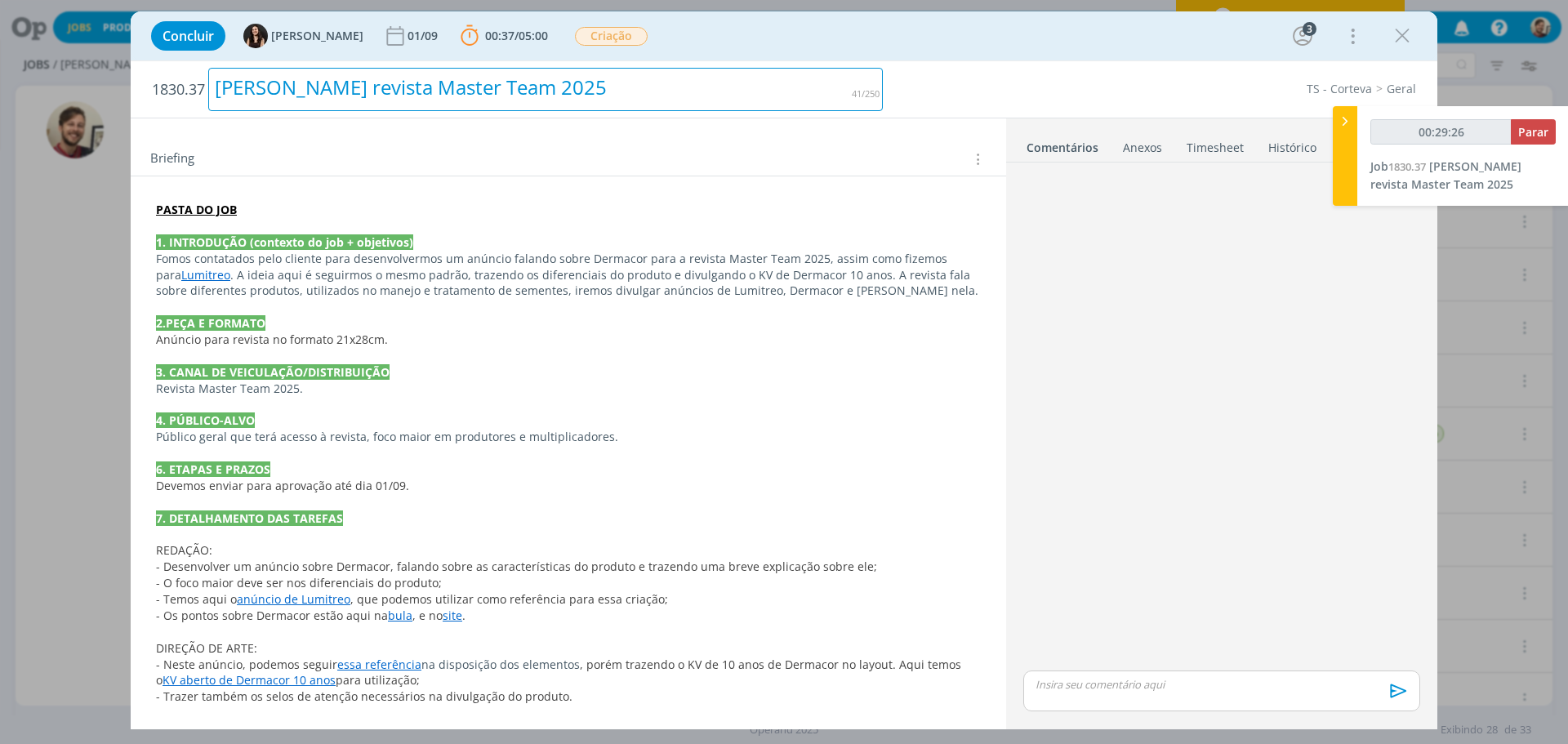
copy div "Anúncio Dermacor revista Master Team 2025"
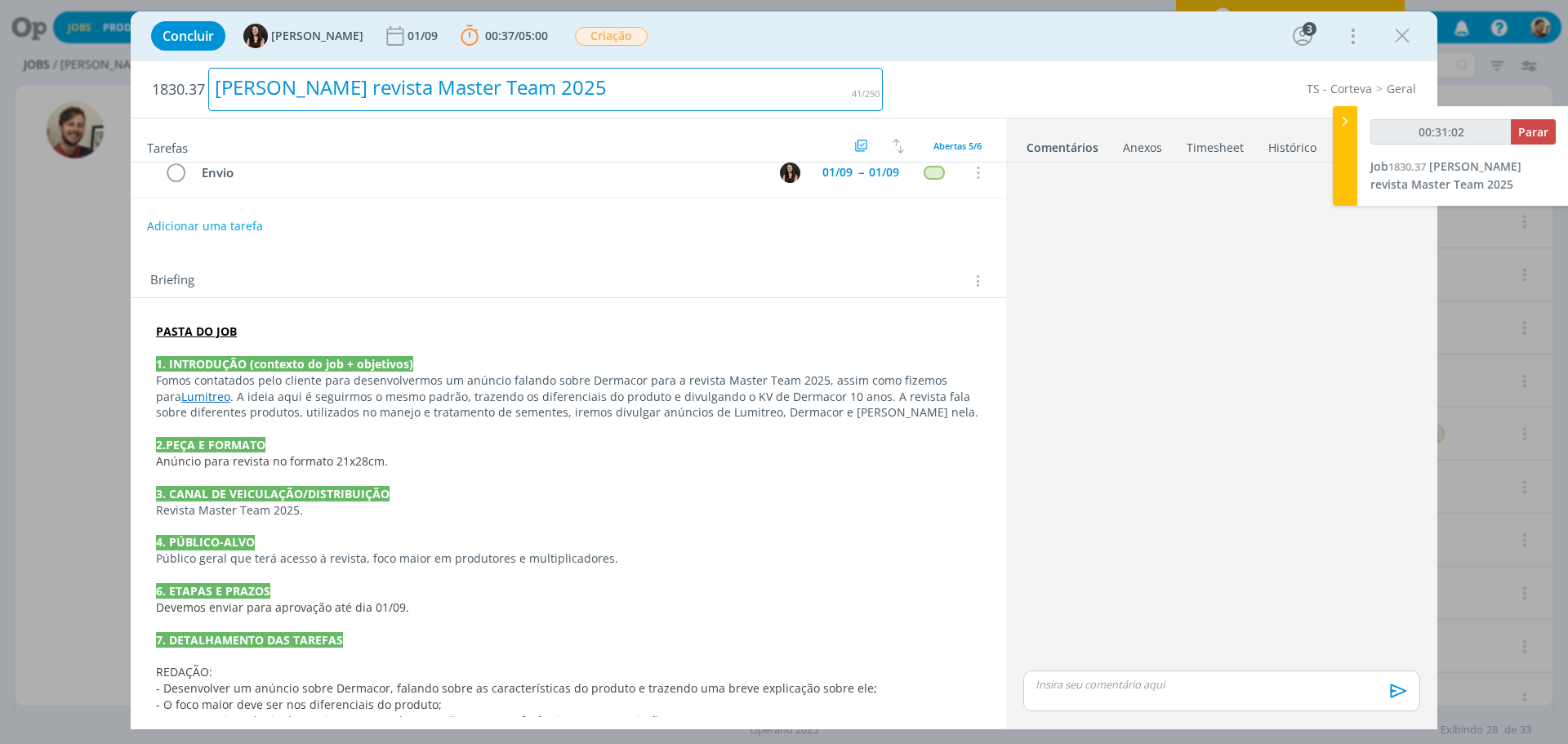
scroll to position [0, 0]
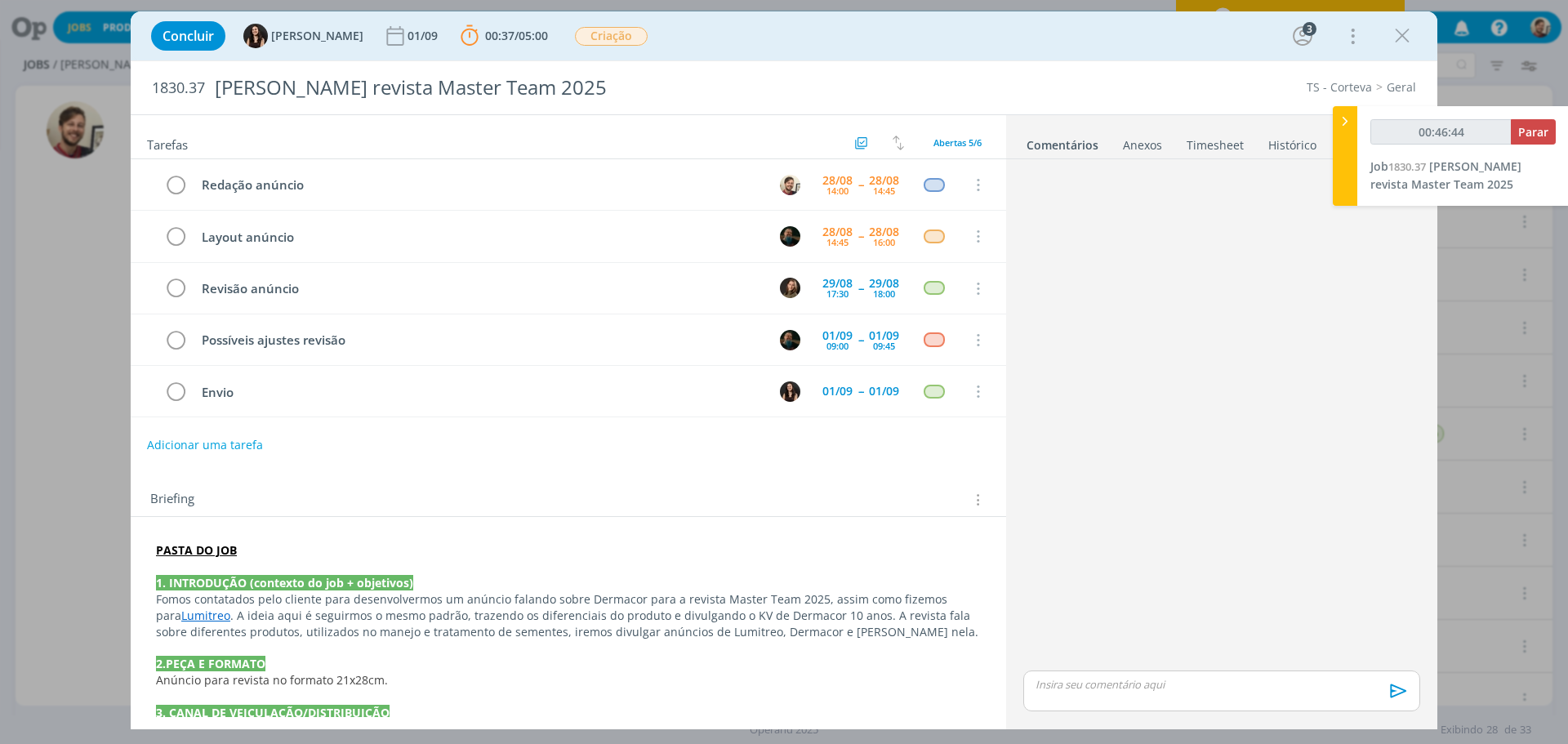
click at [1067, 683] on p "dialog" at bounding box center [1221, 683] width 371 height 14
type input "00:46:46"
click at [1393, 700] on icon "dialog" at bounding box center [1396, 696] width 25 height 25
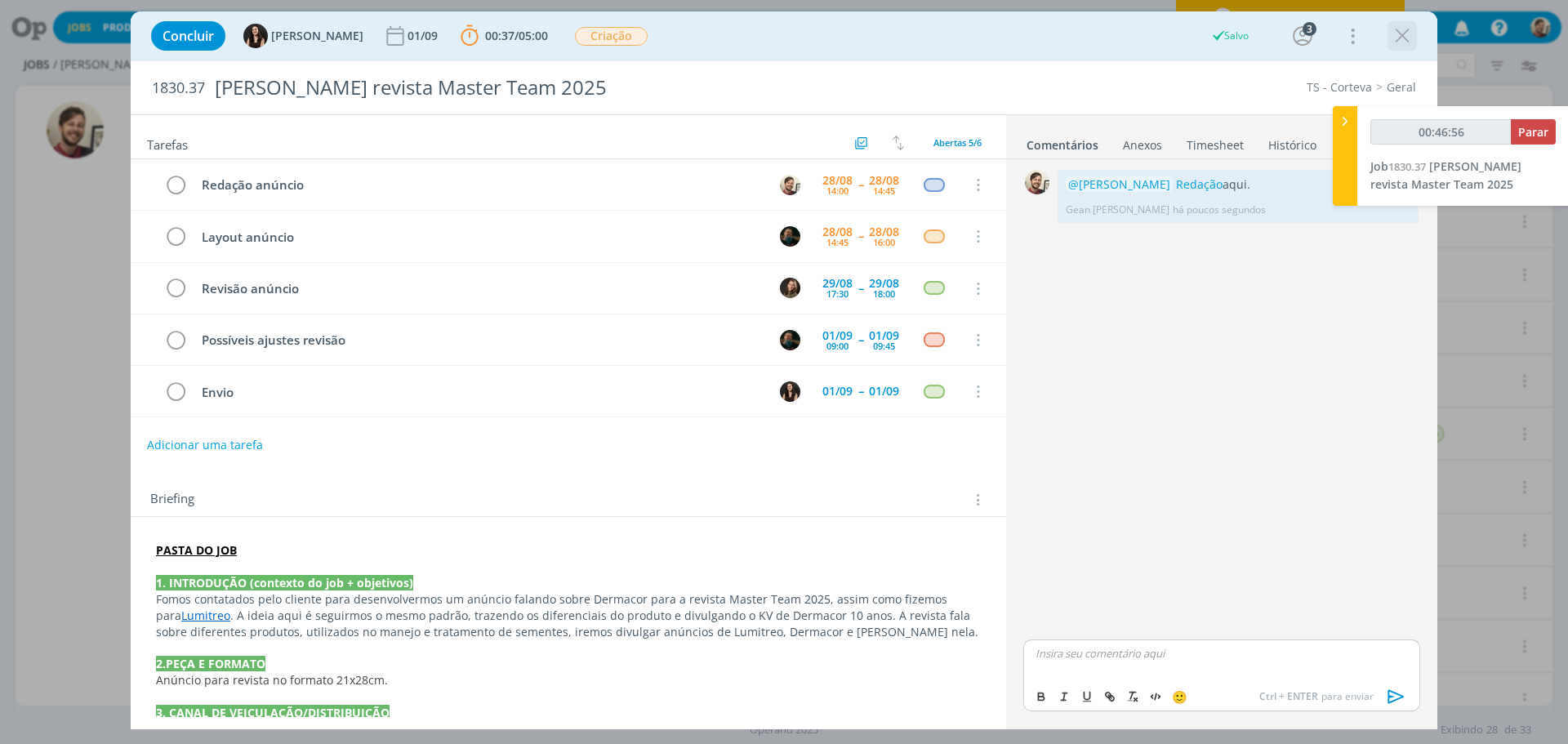
click at [1401, 41] on icon "dialog" at bounding box center [1402, 36] width 25 height 25
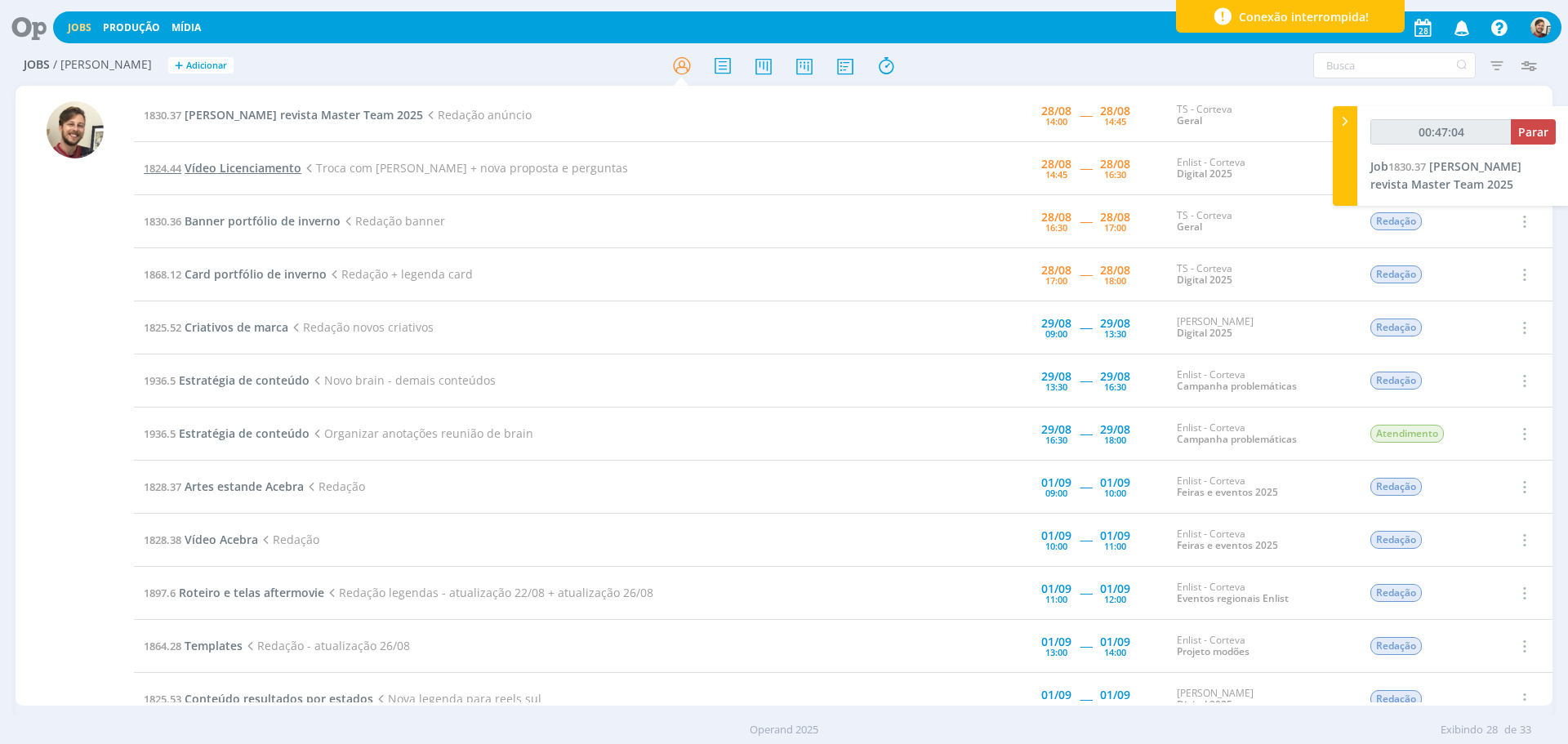
click at [246, 171] on span "Vídeo Licenciamento" at bounding box center [243, 168] width 117 height 15
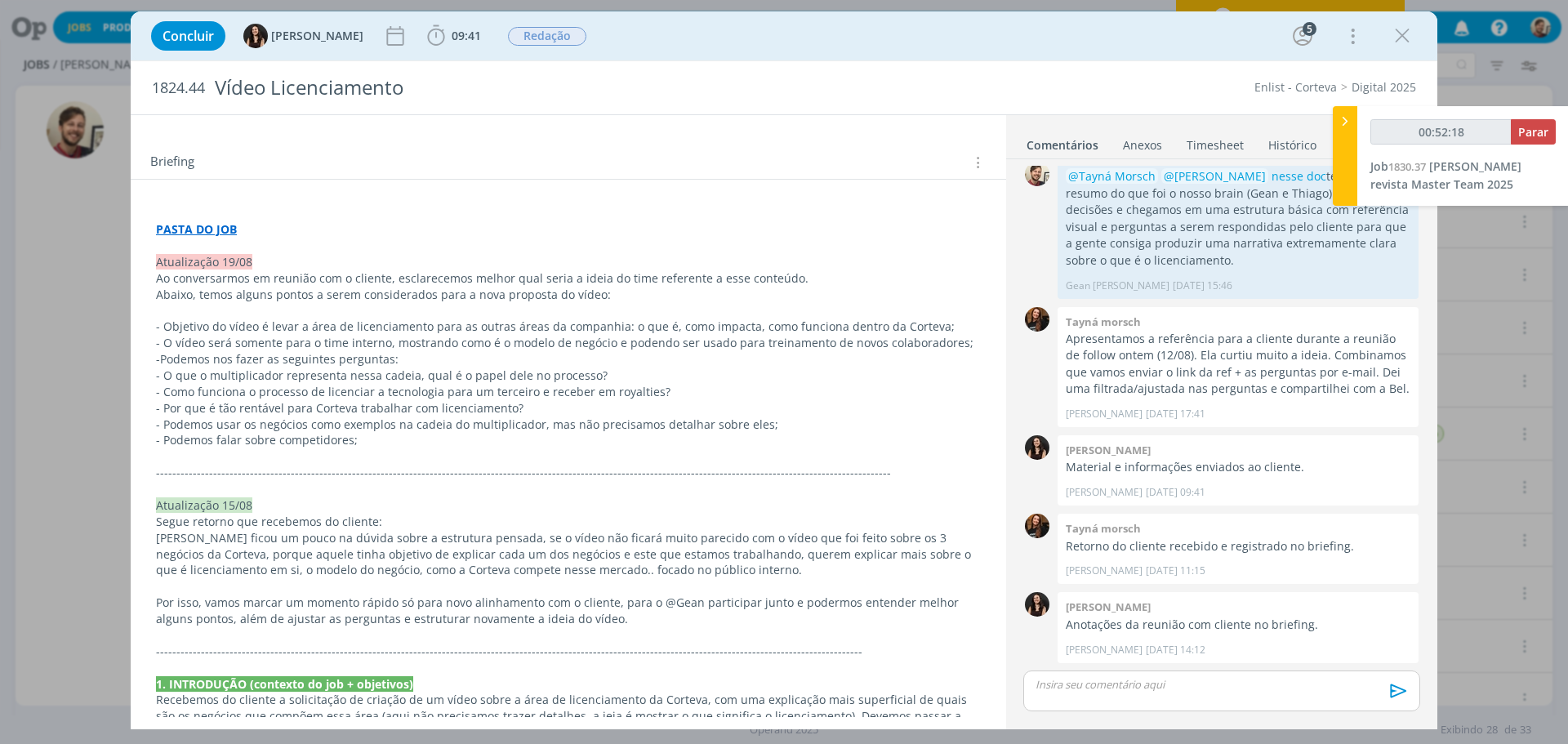
scroll to position [408, 0]
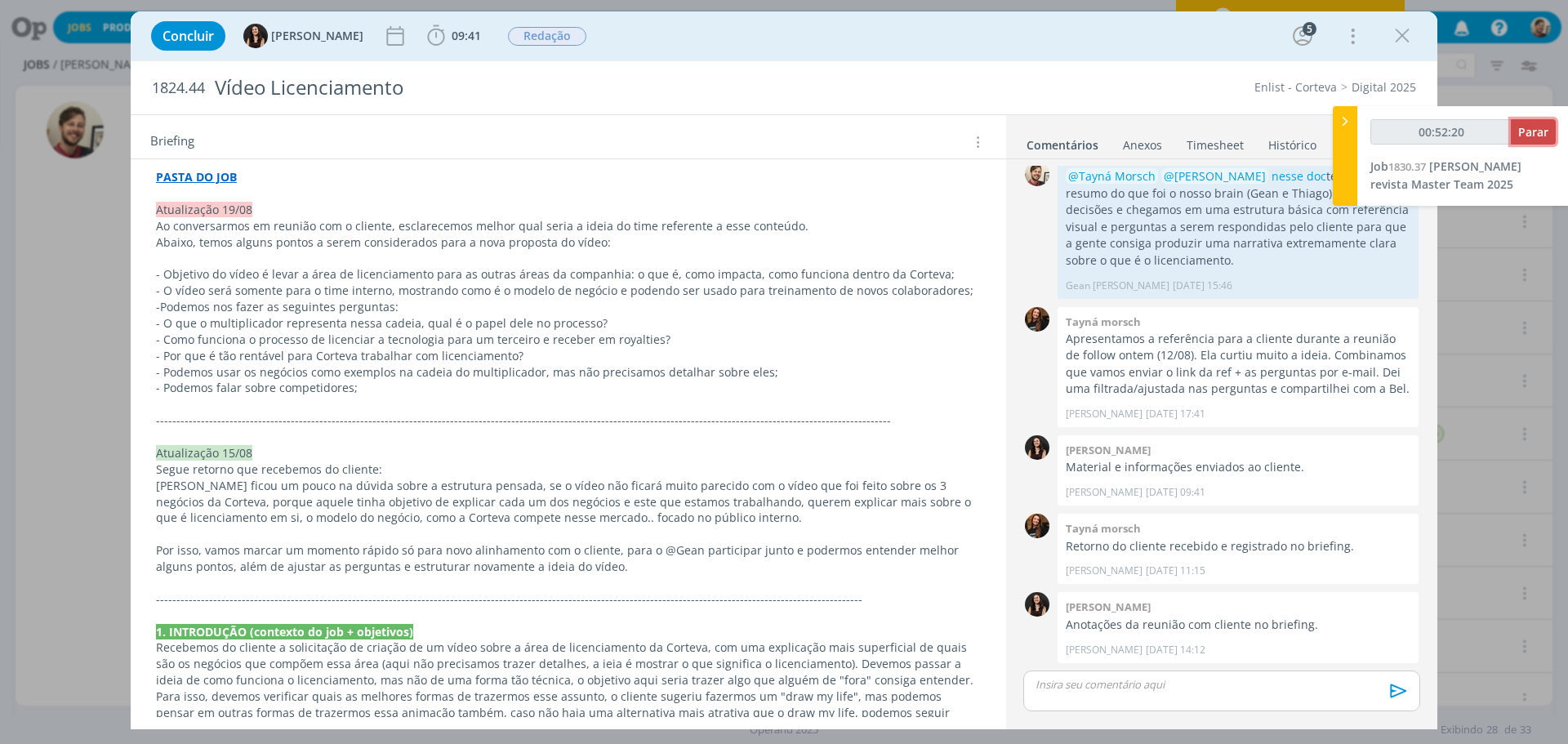
click at [1542, 132] on span "Parar" at bounding box center [1532, 132] width 30 height 15
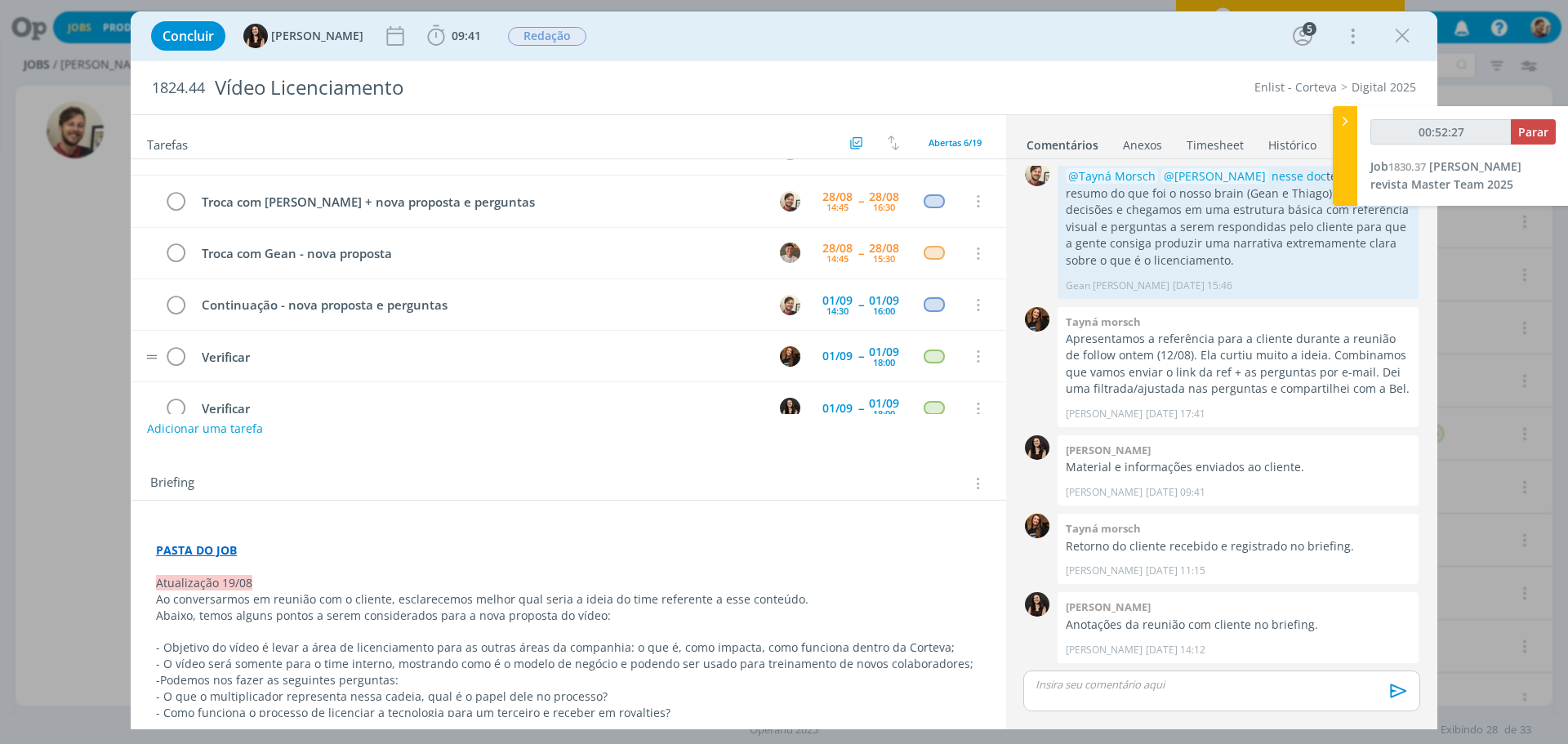
scroll to position [0, 0]
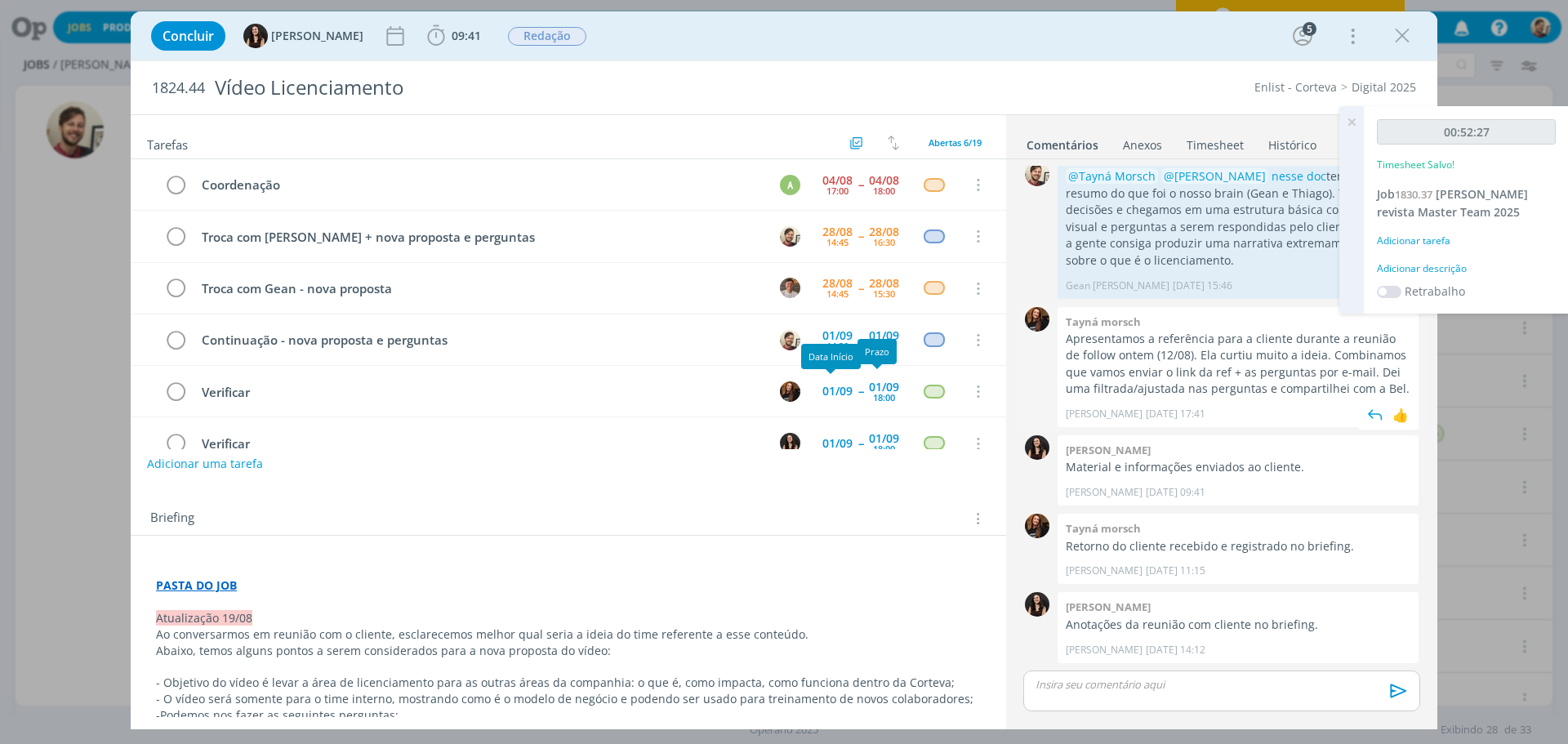
type input "00:53:00"
click at [1395, 264] on div "Adicionar descrição" at bounding box center [1466, 268] width 179 height 14
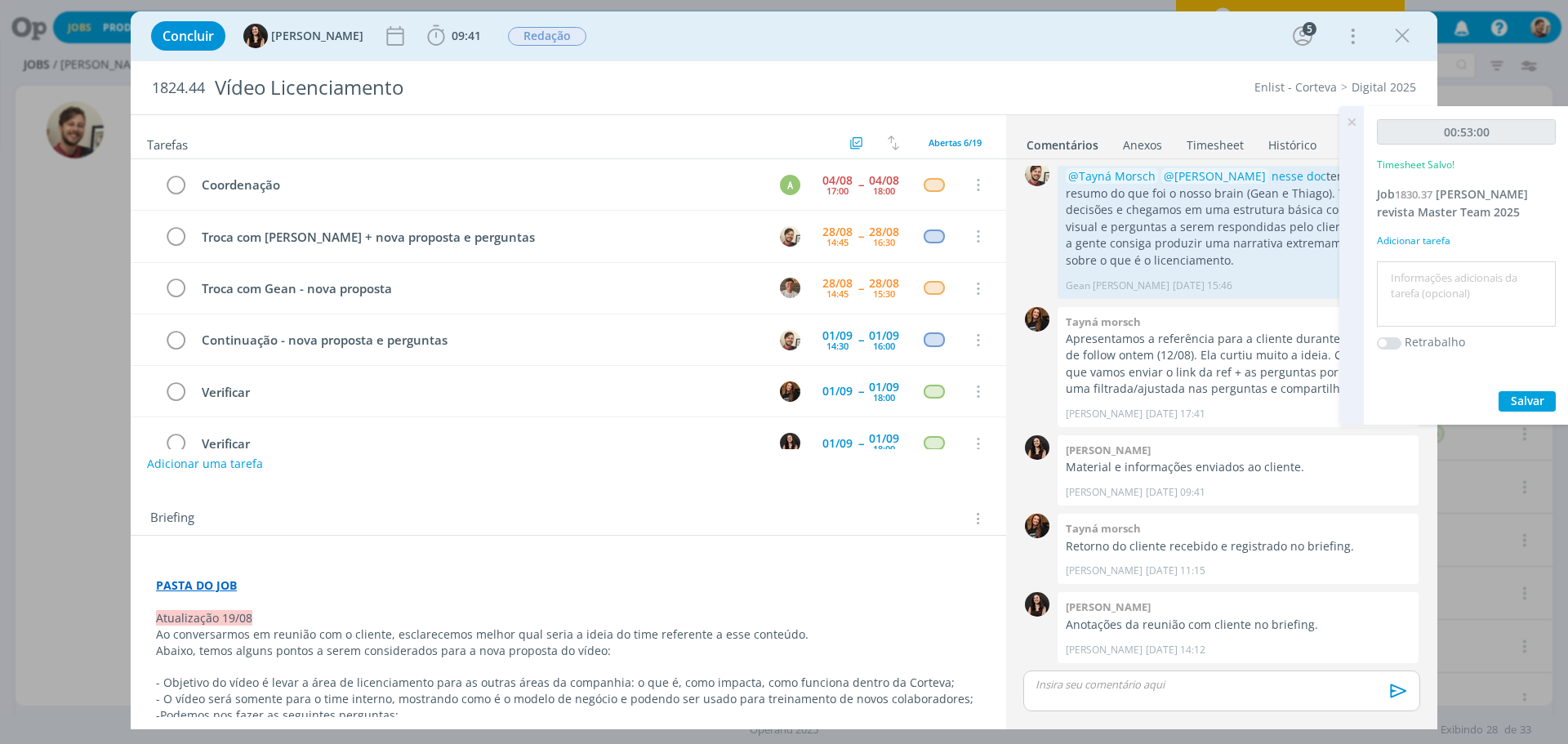
click at [1399, 271] on textarea at bounding box center [1466, 294] width 170 height 58
type textarea "redação"
click at [1550, 400] on button "Salvar" at bounding box center [1526, 401] width 57 height 20
click at [1354, 118] on icon at bounding box center [1351, 122] width 29 height 32
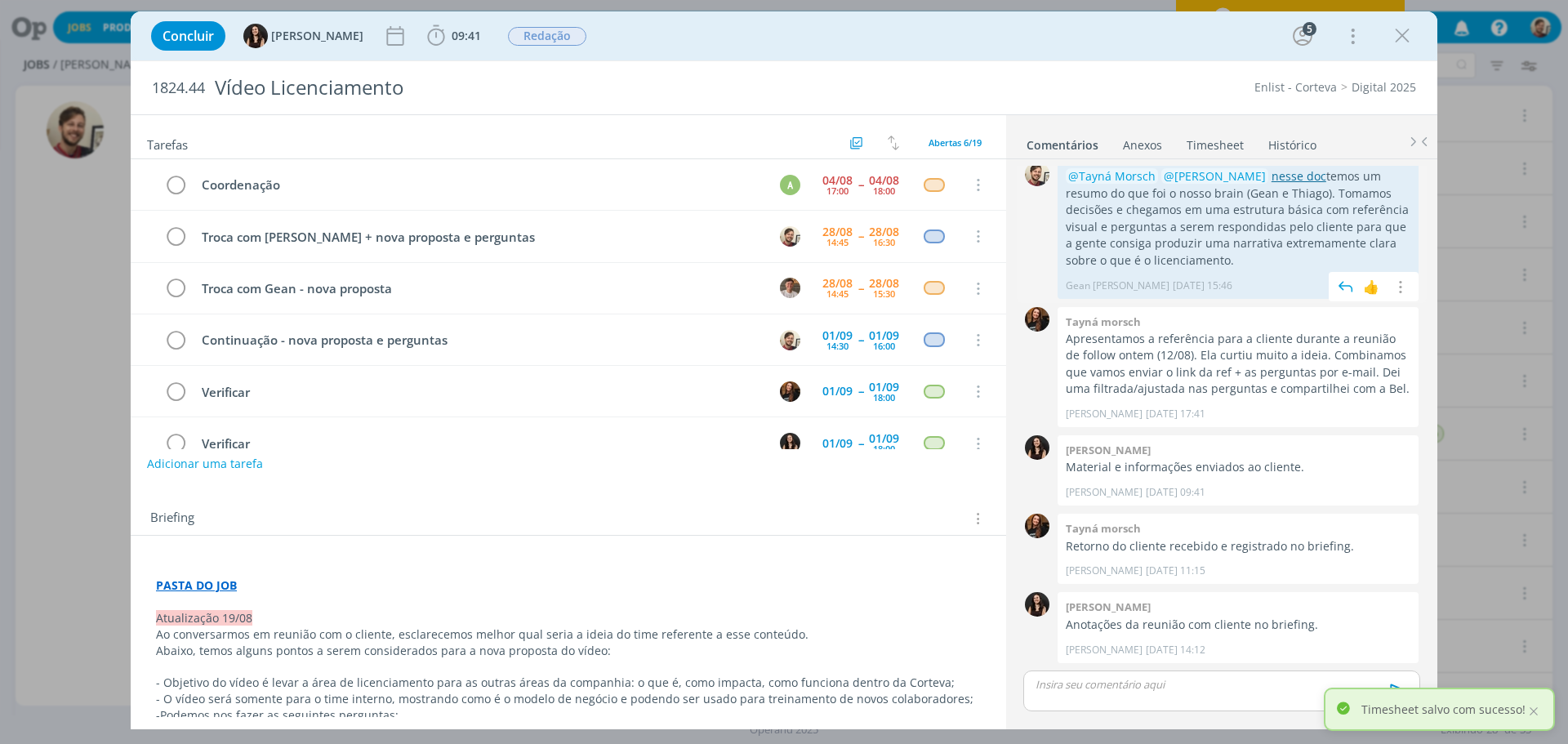
click at [1271, 170] on link "nesse doc" at bounding box center [1299, 176] width 55 height 15
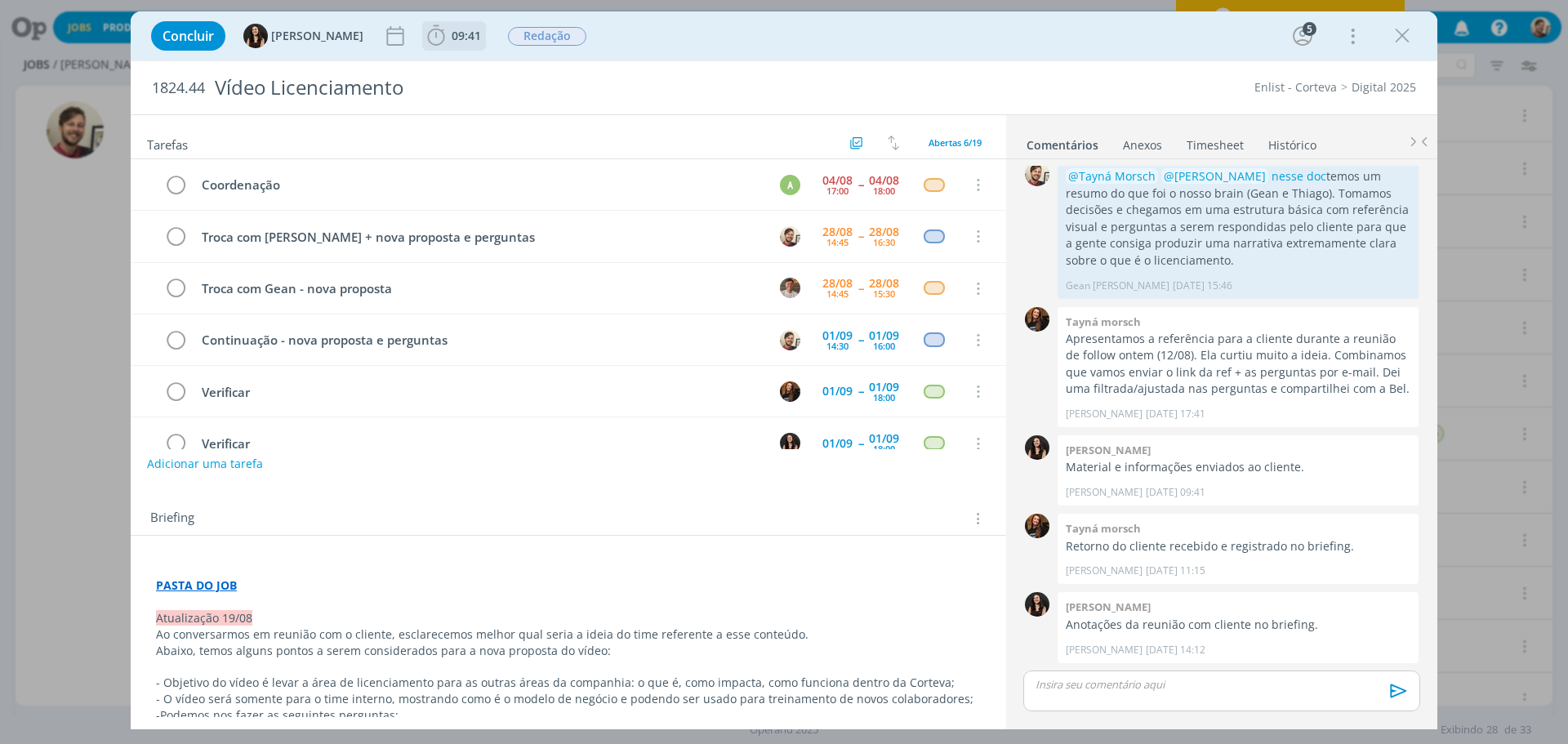
click at [452, 43] on span "09:41" at bounding box center [466, 36] width 29 height 15
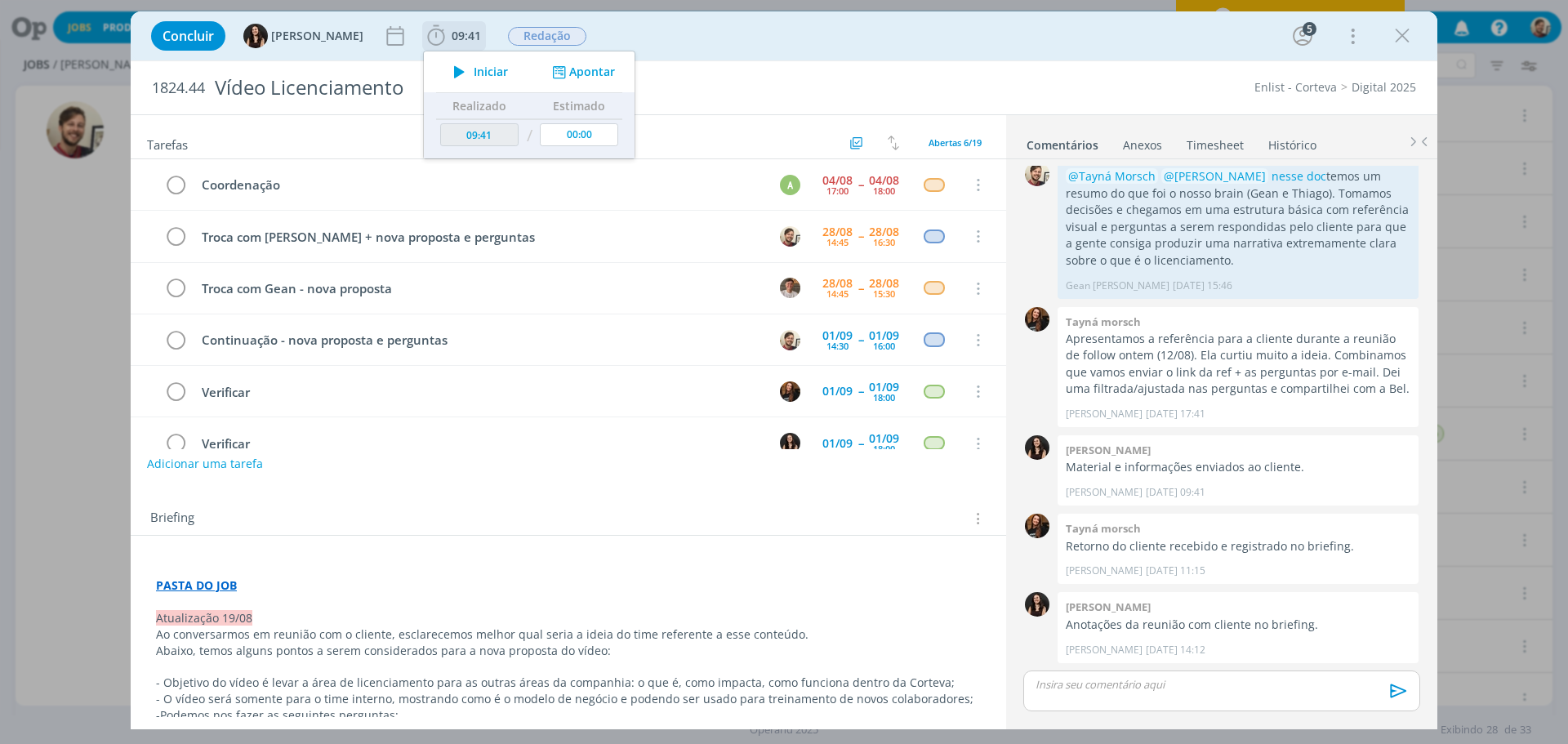
drag, startPoint x: 463, startPoint y: 78, endPoint x: 477, endPoint y: 65, distance: 19.1
click at [474, 78] on span "Iniciar" at bounding box center [491, 72] width 34 height 11
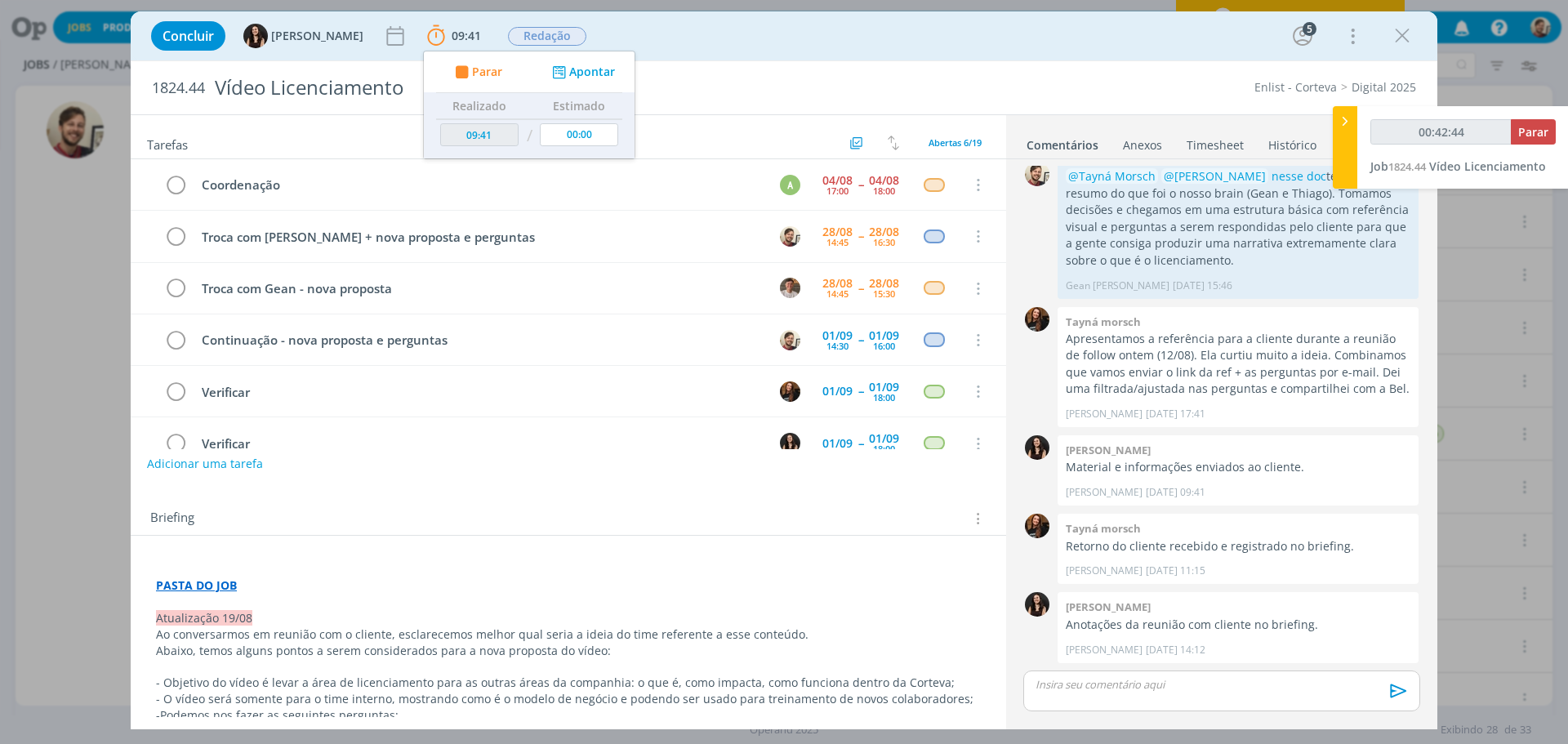
type input "00:45:18"
